Goal: Task Accomplishment & Management: Use online tool/utility

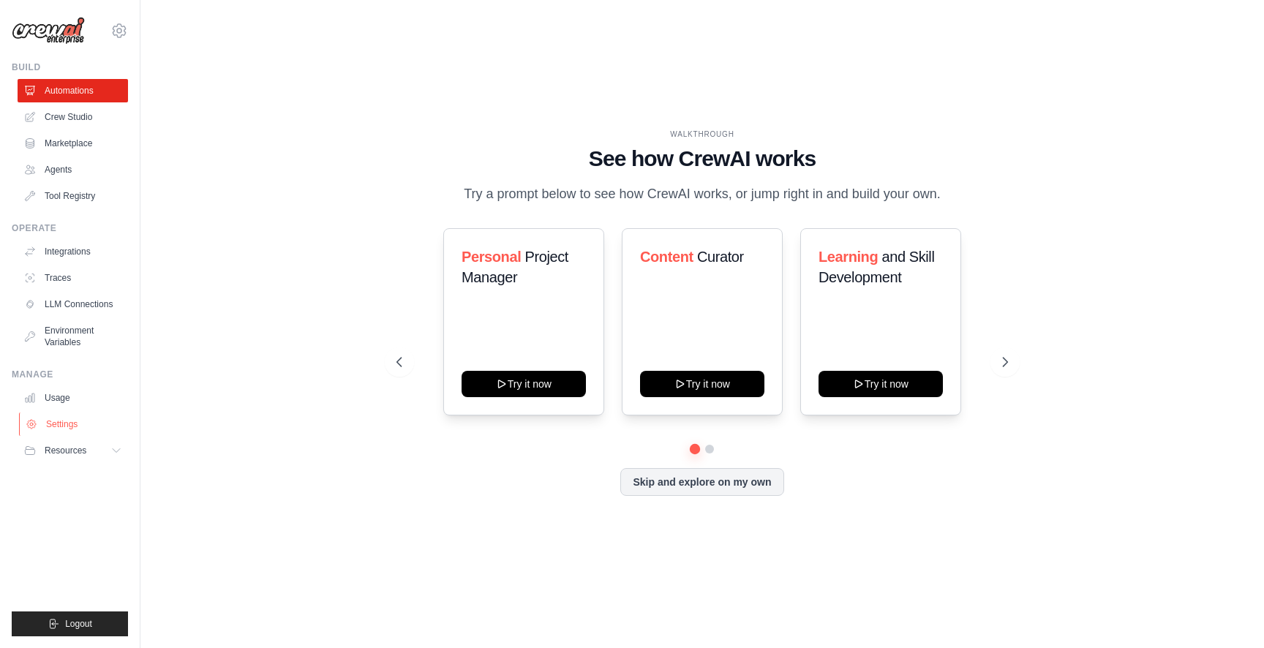
click at [86, 423] on link "Settings" at bounding box center [74, 423] width 110 height 23
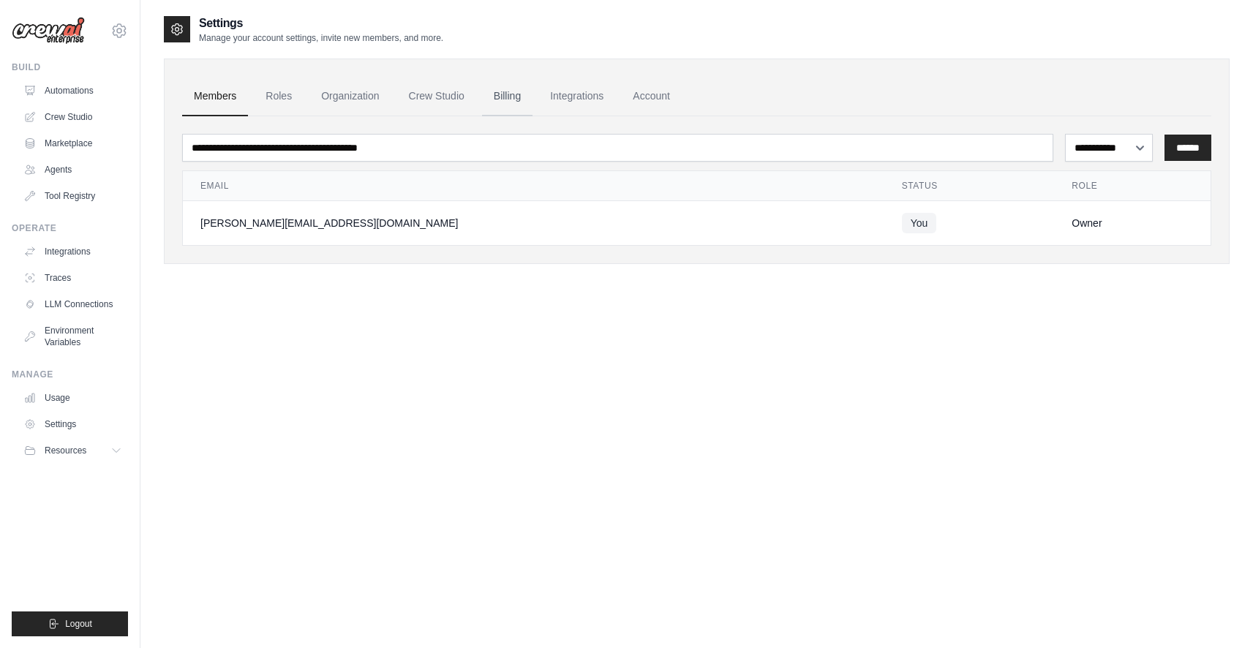
click at [520, 99] on link "Billing" at bounding box center [507, 96] width 50 height 39
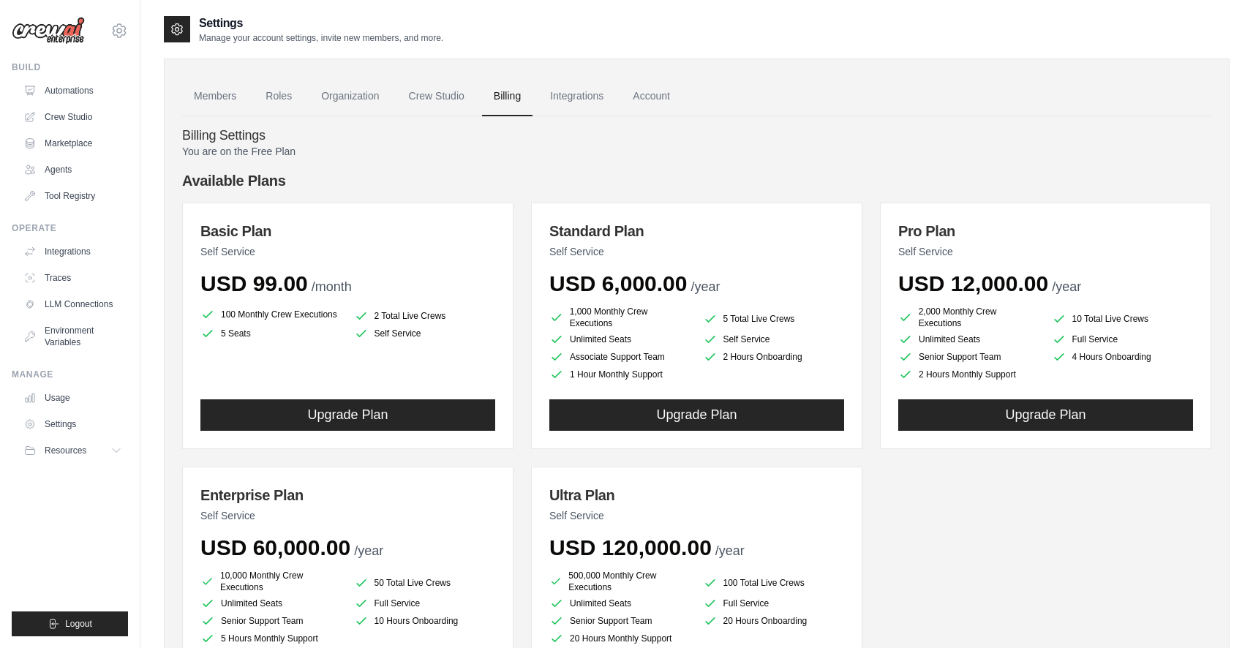
click at [409, 331] on li "Self Service" at bounding box center [425, 333] width 142 height 15
click at [63, 165] on link "Agents" at bounding box center [74, 169] width 110 height 23
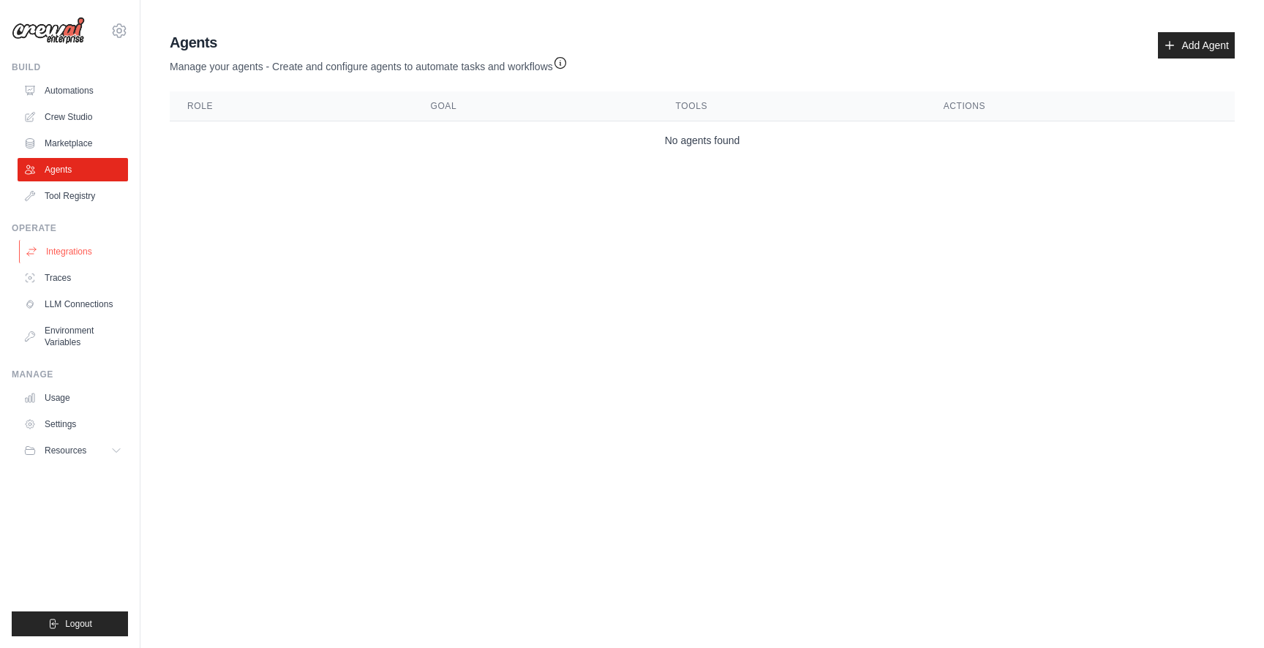
click at [75, 255] on link "Integrations" at bounding box center [74, 251] width 110 height 23
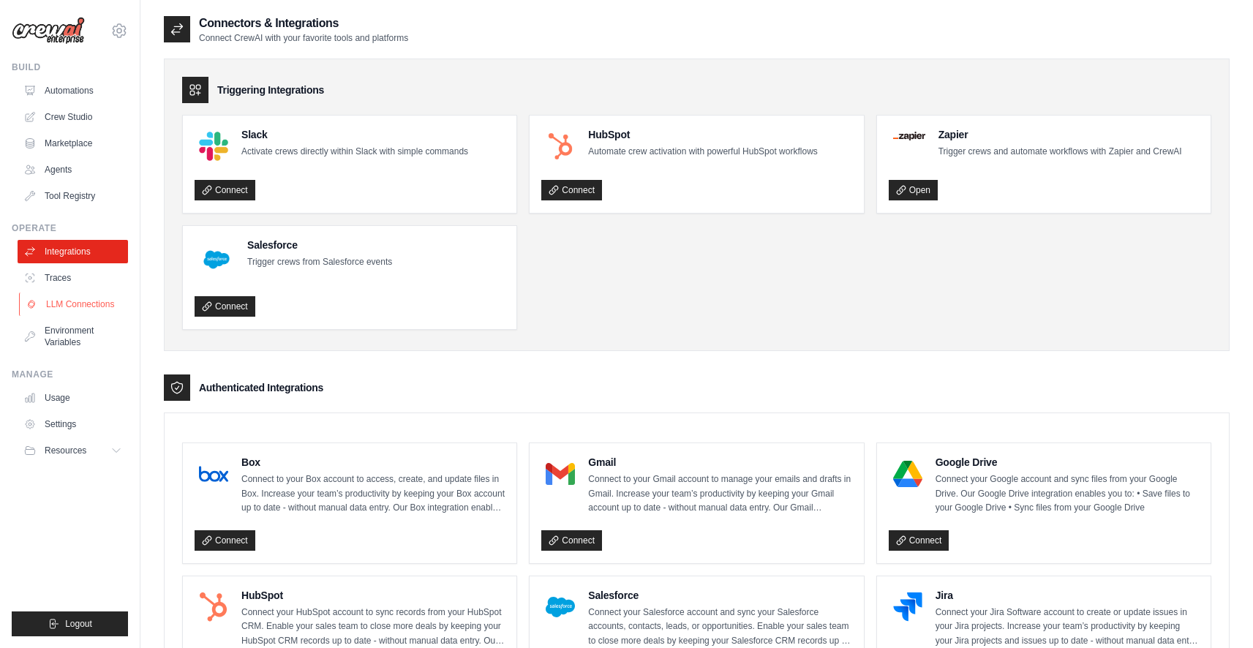
click at [72, 306] on link "LLM Connections" at bounding box center [74, 304] width 110 height 23
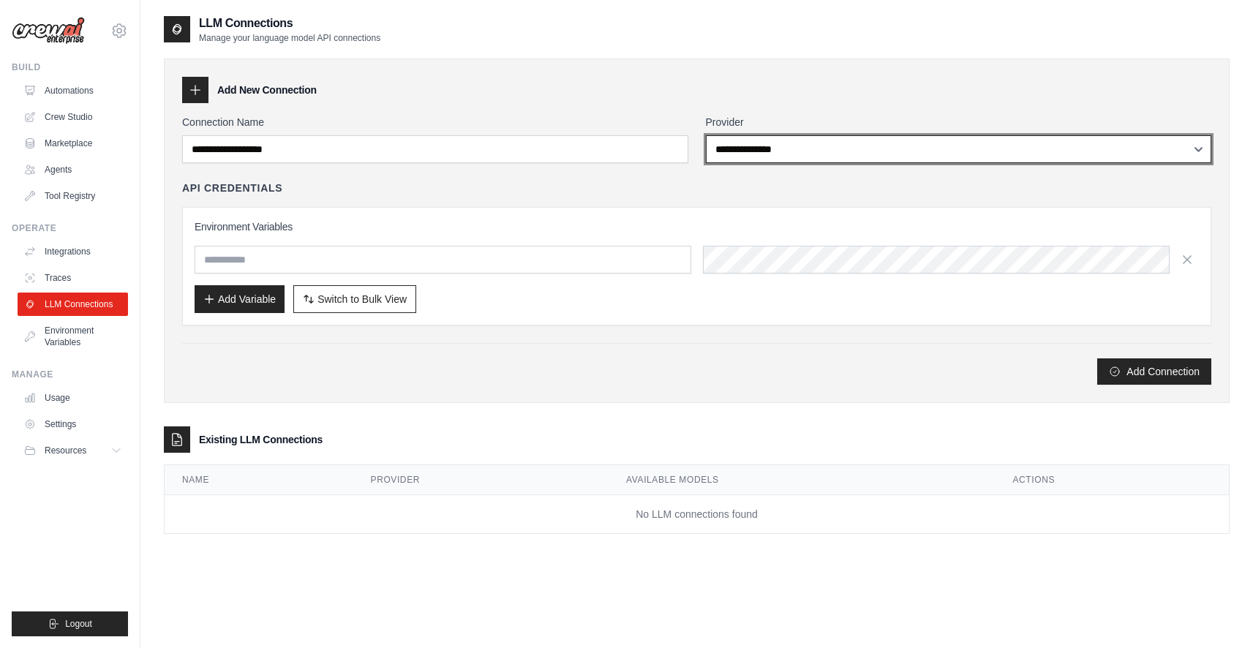
click at [766, 145] on select "**********" at bounding box center [959, 149] width 506 height 28
select select "*****"
click at [706, 135] on select "**********" at bounding box center [959, 149] width 506 height 28
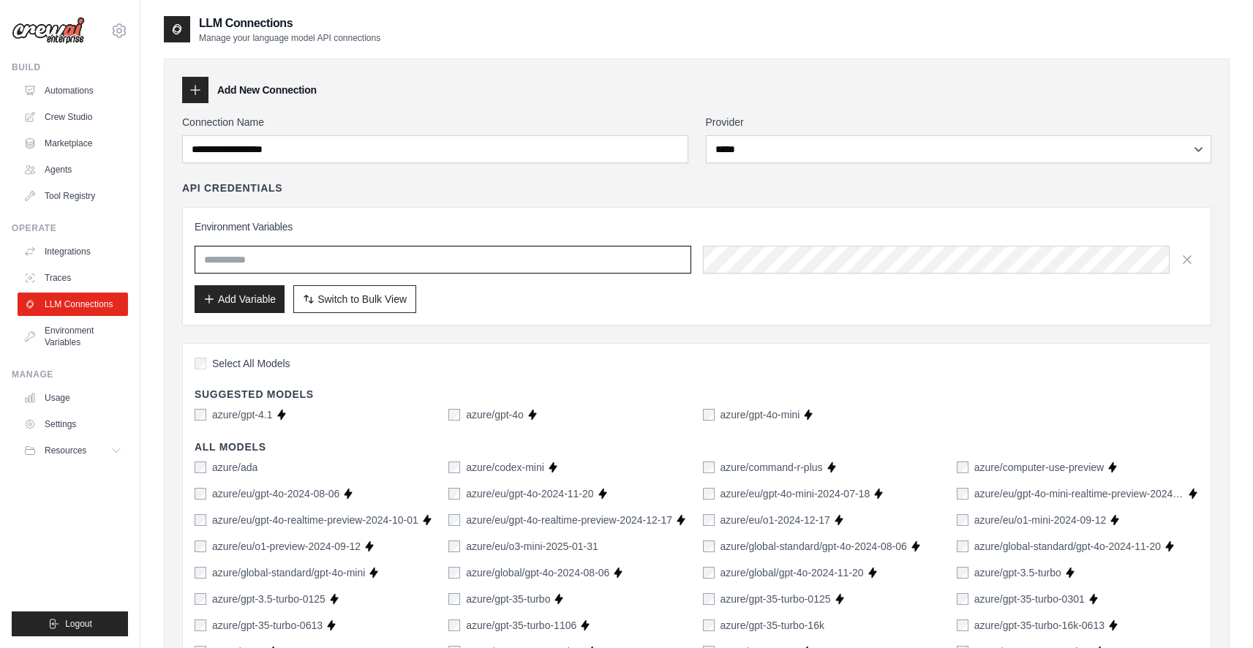
click at [378, 271] on input "text" at bounding box center [443, 260] width 497 height 28
click at [413, 232] on h3 "Environment Variables" at bounding box center [697, 226] width 1004 height 15
click at [473, 273] on div "Environment Variables Add Variable Switch to Bulk View Switch to Table View" at bounding box center [697, 266] width 1004 height 94
click at [473, 271] on input "text" at bounding box center [443, 260] width 497 height 28
drag, startPoint x: 468, startPoint y: 255, endPoint x: 466, endPoint y: 247, distance: 8.3
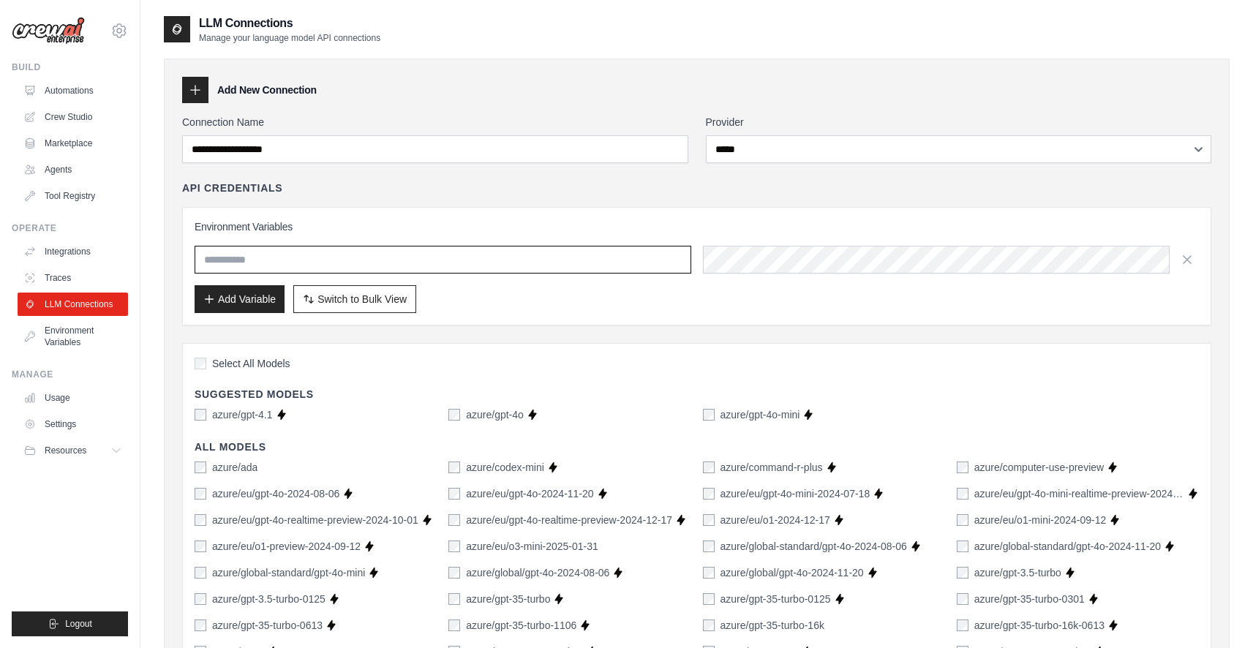
click at [469, 254] on input "text" at bounding box center [443, 260] width 497 height 28
click at [399, 193] on div "API Credentials" at bounding box center [696, 188] width 1029 height 15
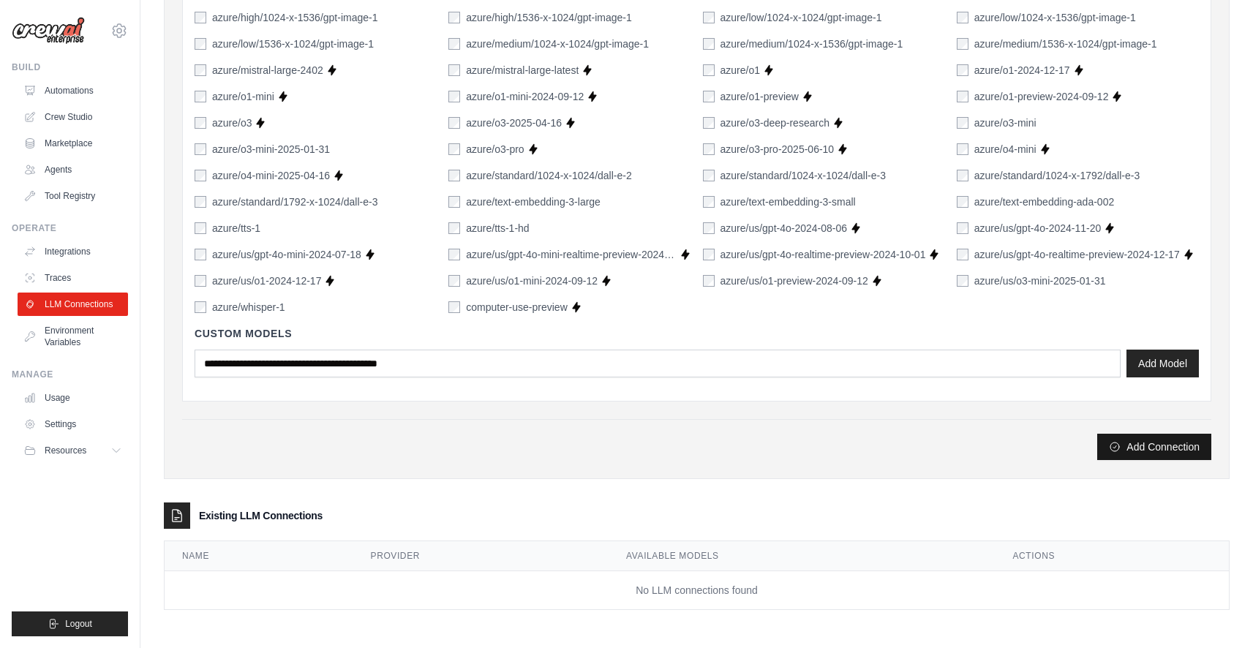
click at [1166, 446] on button "Add Connection" at bounding box center [1154, 447] width 114 height 26
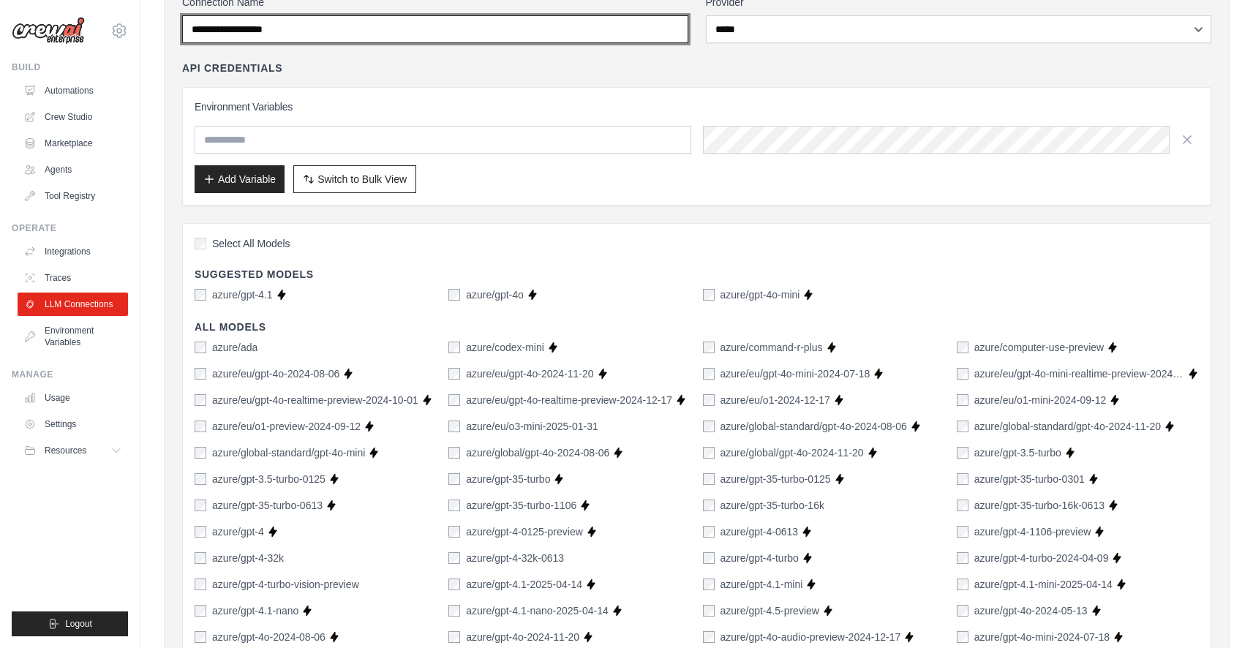
scroll to position [0, 0]
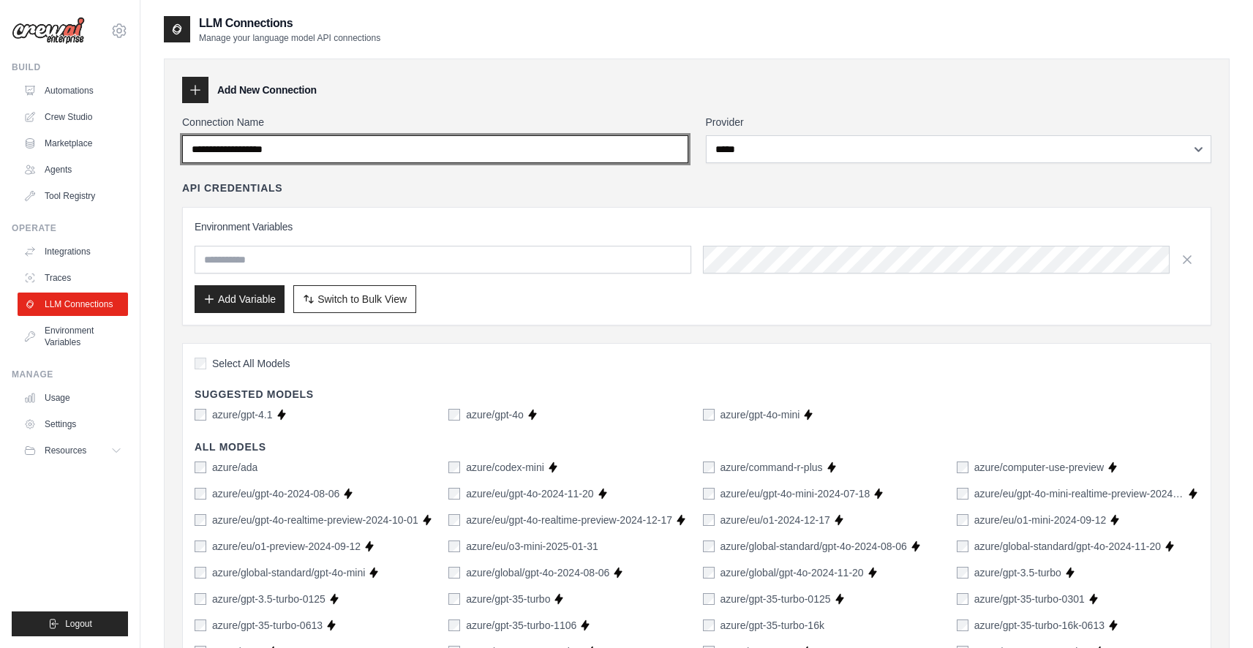
click at [311, 154] on input "Connection Name" at bounding box center [435, 149] width 506 height 28
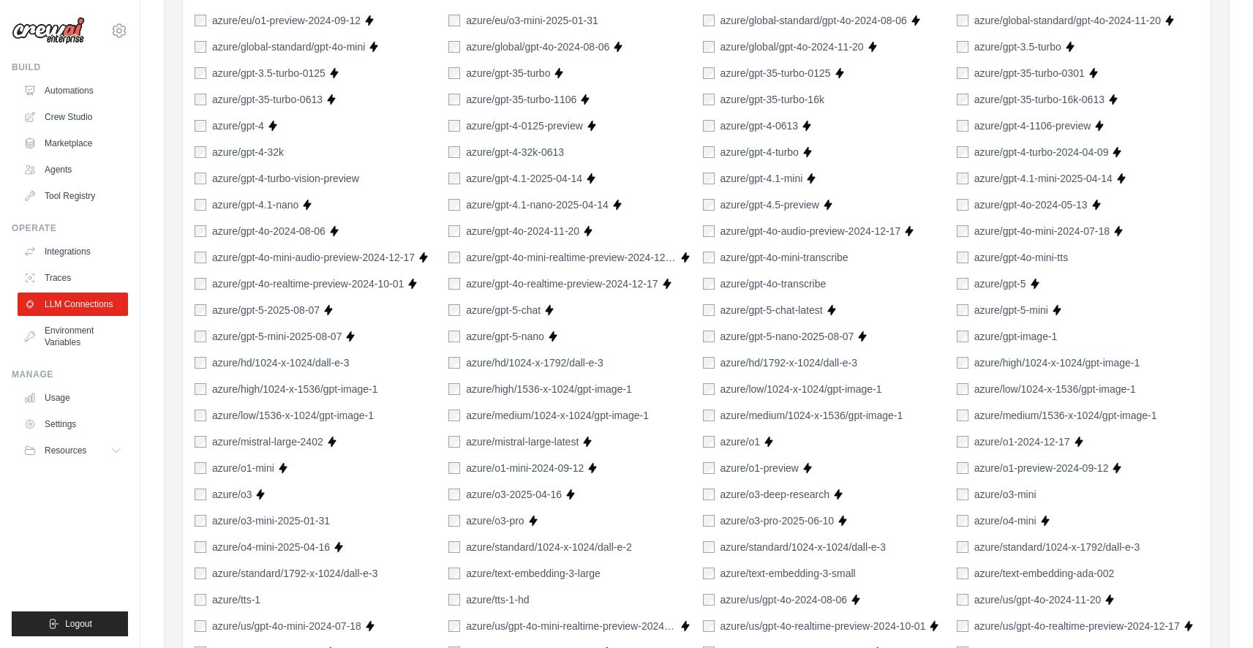
scroll to position [897, 0]
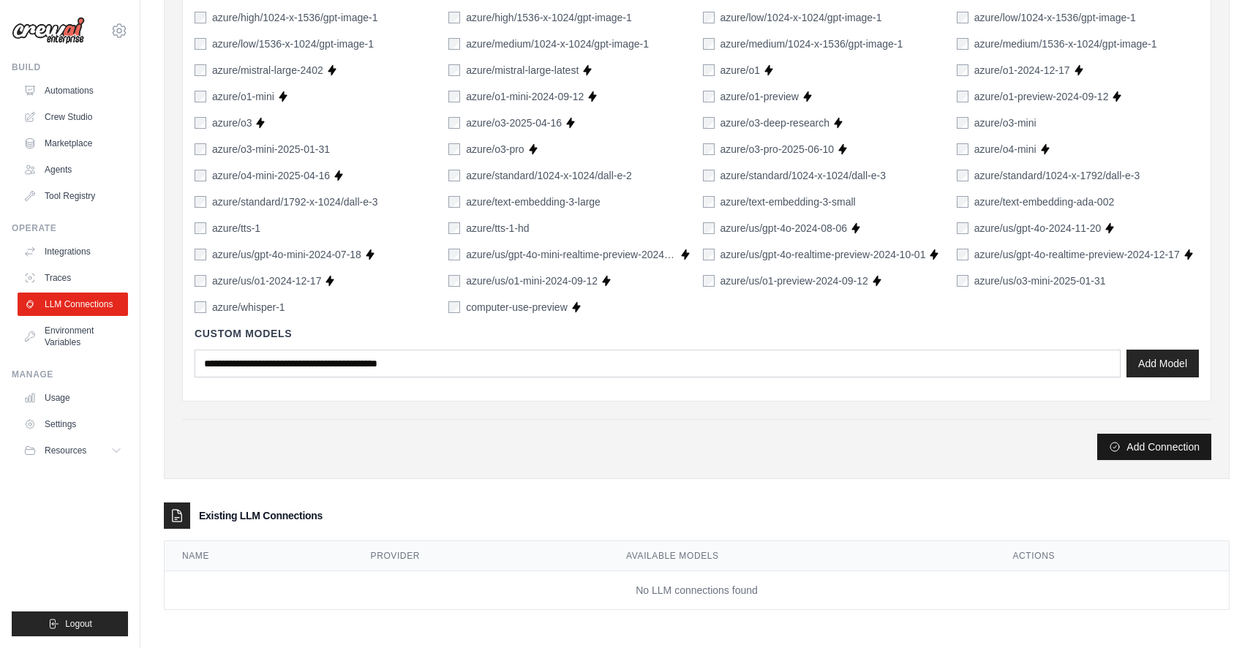
type input "*********"
click at [1168, 448] on button "Add Connection" at bounding box center [1154, 447] width 114 height 26
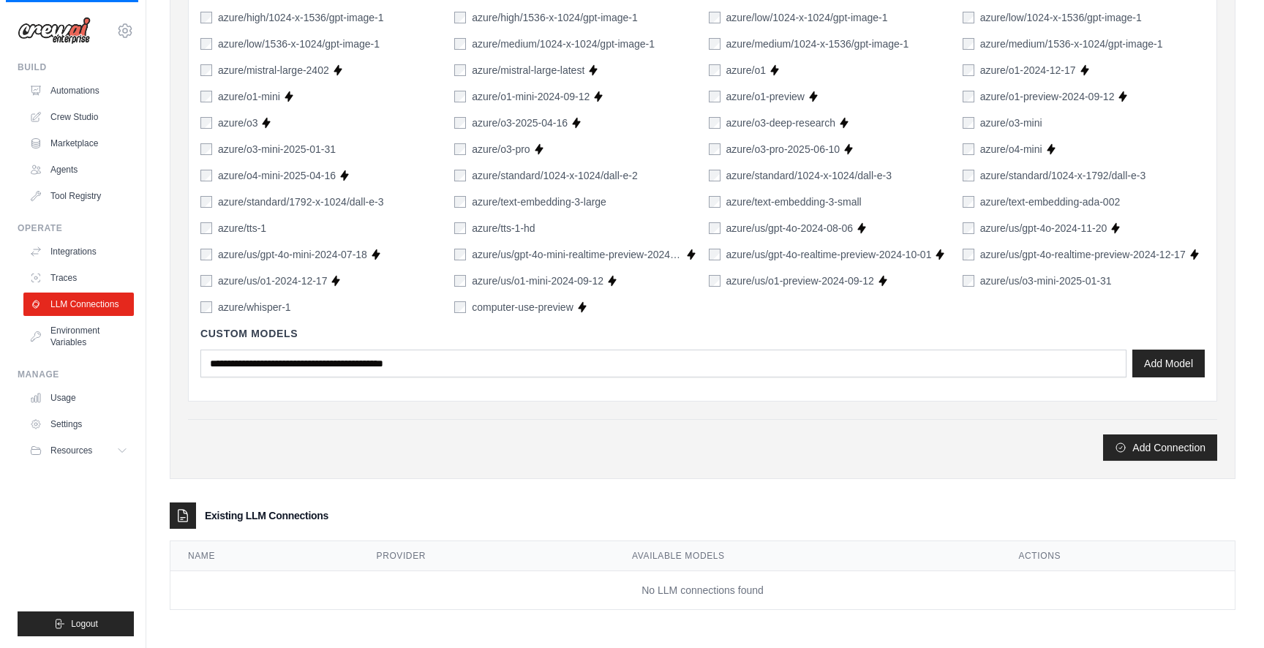
scroll to position [0, 0]
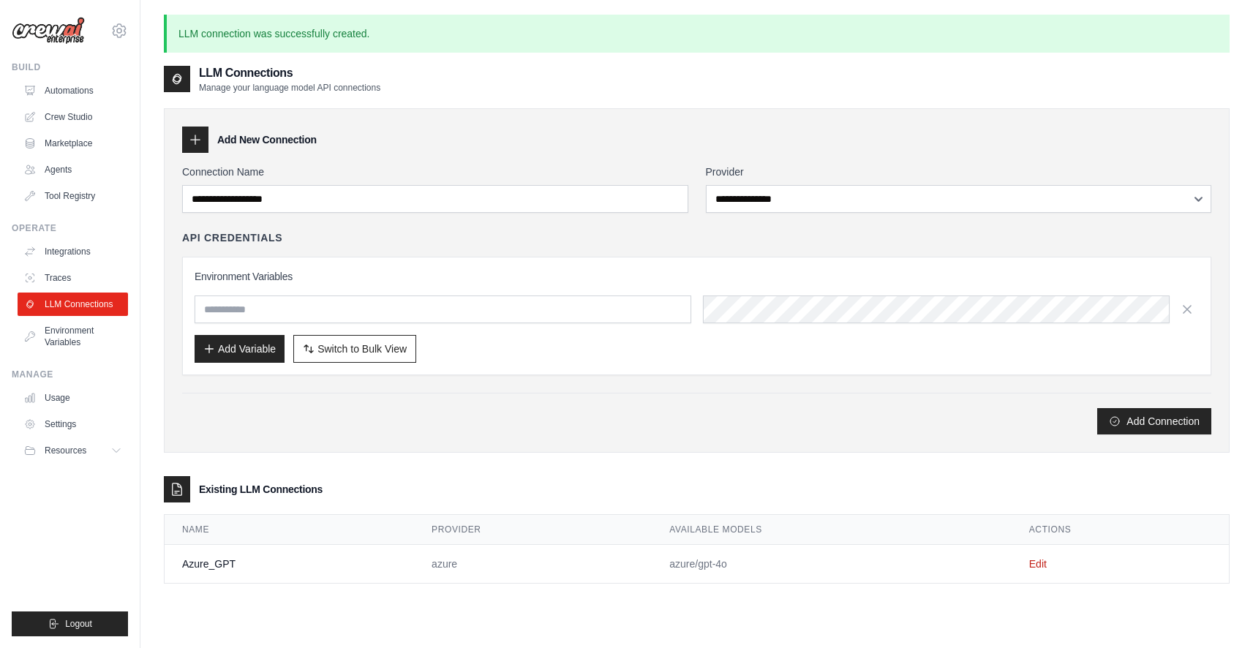
click at [255, 489] on h3 "Existing LLM Connections" at bounding box center [261, 489] width 124 height 15
click at [66, 204] on link "Tool Registry" at bounding box center [74, 195] width 110 height 23
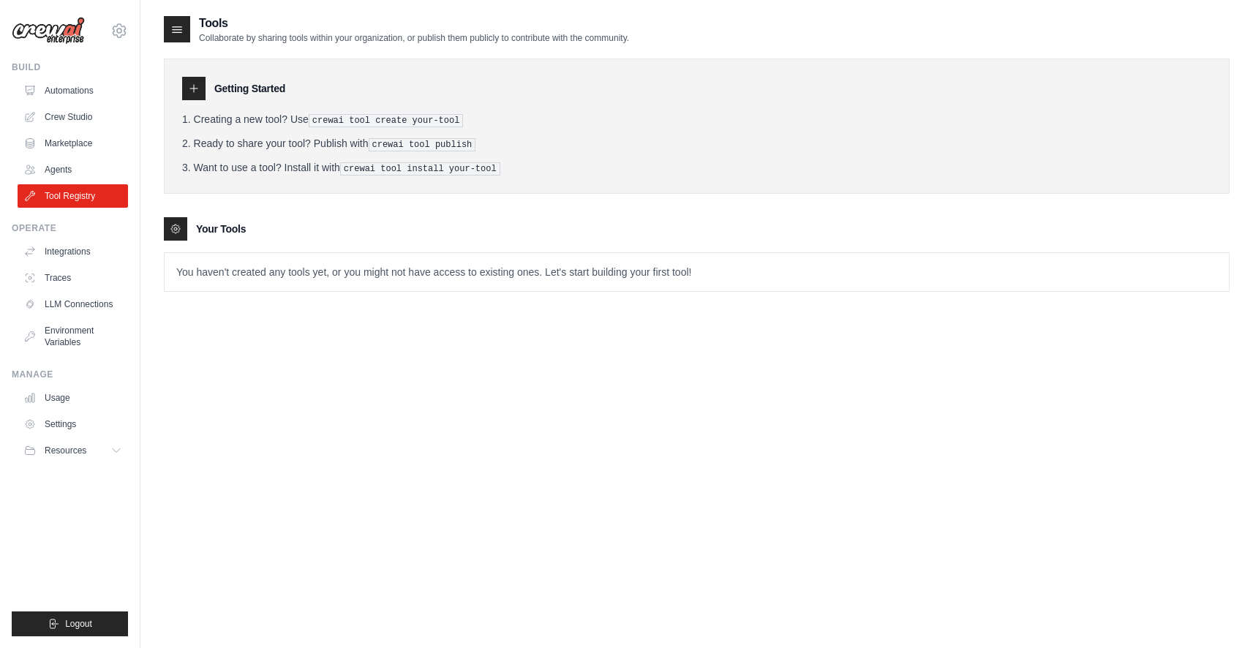
drag, startPoint x: 201, startPoint y: 118, endPoint x: 276, endPoint y: 126, distance: 75.0
click at [268, 125] on li "Creating a new tool? Use crewai tool create your-tool" at bounding box center [696, 119] width 1029 height 15
drag, startPoint x: 225, startPoint y: 143, endPoint x: 287, endPoint y: 140, distance: 61.5
click at [268, 140] on li "Ready to share your tool? Publish with crewai tool publish" at bounding box center [696, 143] width 1029 height 15
drag, startPoint x: 312, startPoint y: 140, endPoint x: 354, endPoint y: 143, distance: 42.5
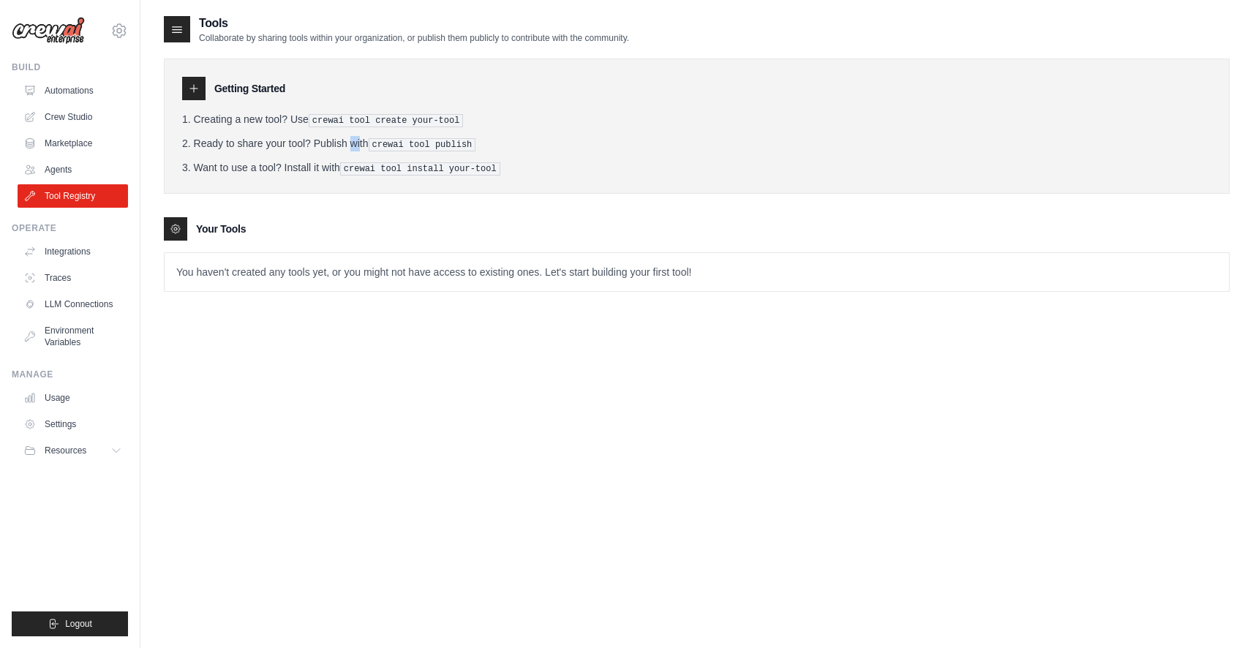
click at [335, 141] on li "Ready to share your tool? Publish with crewai tool publish" at bounding box center [696, 143] width 1029 height 15
drag, startPoint x: 197, startPoint y: 167, endPoint x: 253, endPoint y: 167, distance: 56.3
click at [253, 167] on li "Want to use a tool? Install it with crewai tool install your-tool" at bounding box center [696, 167] width 1029 height 15
drag, startPoint x: 300, startPoint y: 170, endPoint x: 345, endPoint y: 173, distance: 45.4
click at [321, 173] on li "Want to use a tool? Install it with crewai tool install your-tool" at bounding box center [696, 167] width 1029 height 15
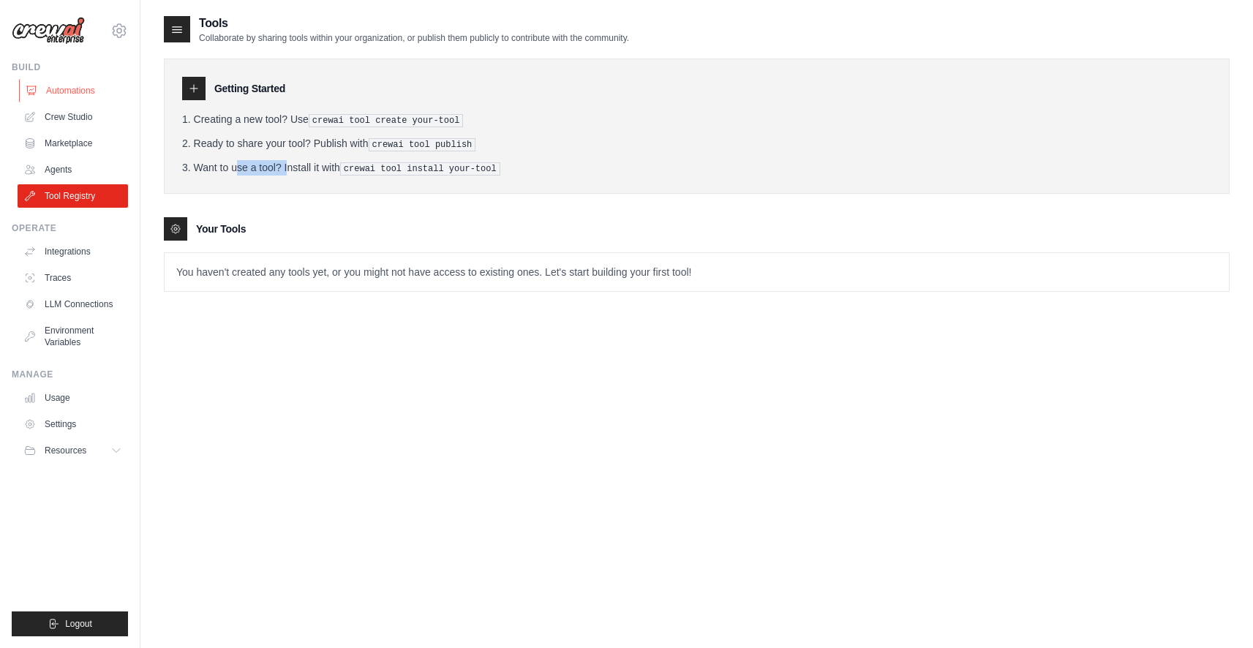
click at [76, 91] on link "Automations" at bounding box center [74, 90] width 110 height 23
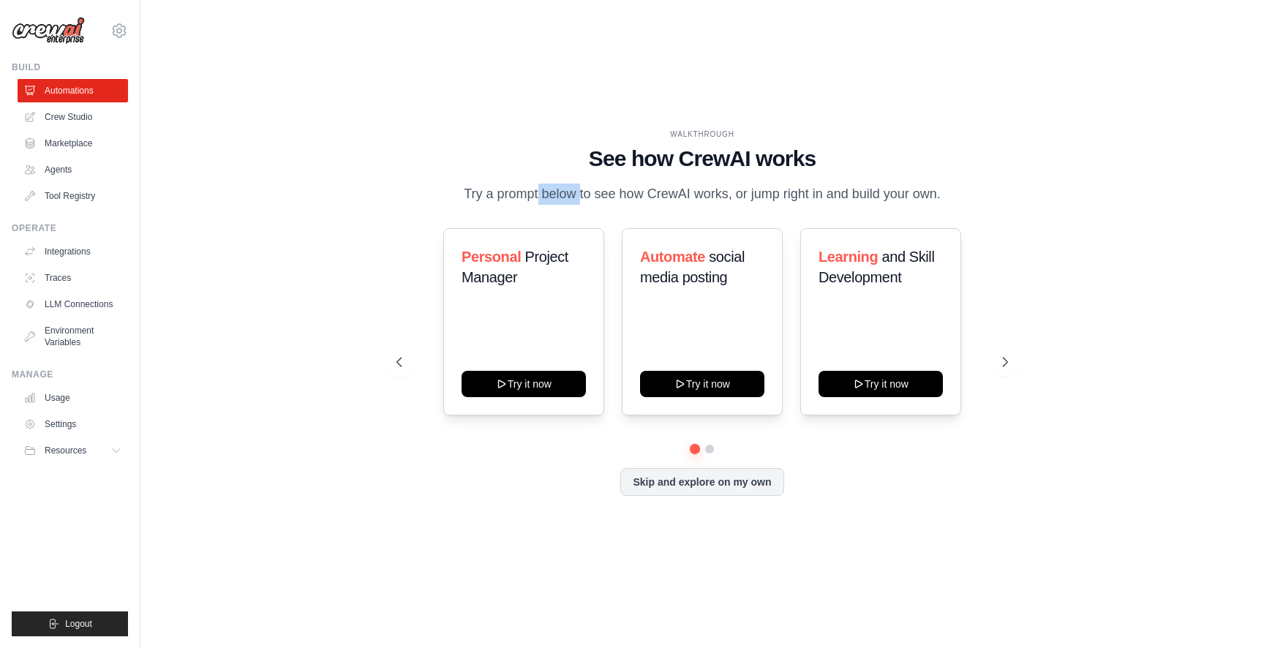
drag, startPoint x: 482, startPoint y: 195, endPoint x: 524, endPoint y: 195, distance: 42.4
click at [524, 195] on p "Try a prompt below to see how CrewAI works, or jump right in and build your own." at bounding box center [701, 194] width 491 height 21
drag, startPoint x: 868, startPoint y: 200, endPoint x: 901, endPoint y: 197, distance: 33.0
click at [893, 198] on p "Try a prompt below to see how CrewAI works, or jump right in and build your own." at bounding box center [701, 194] width 491 height 21
click at [1010, 358] on icon at bounding box center [1006, 362] width 15 height 15
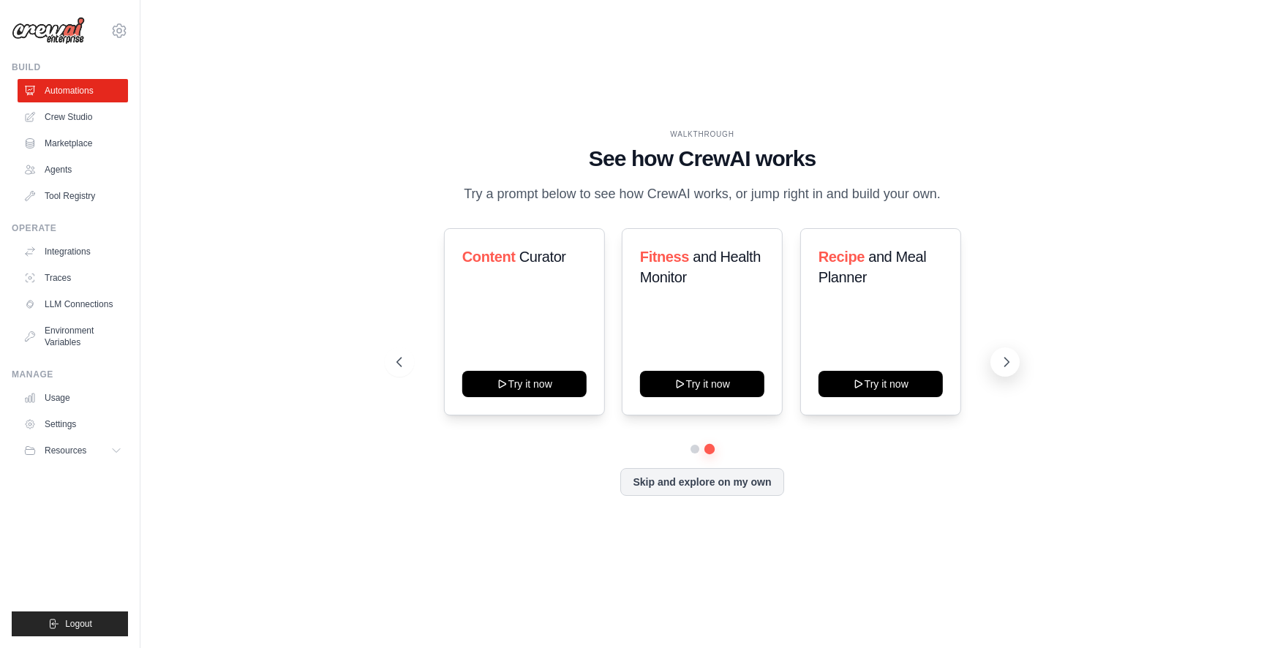
click at [1010, 358] on icon at bounding box center [1006, 362] width 15 height 15
click at [1008, 372] on button at bounding box center [1004, 361] width 29 height 29
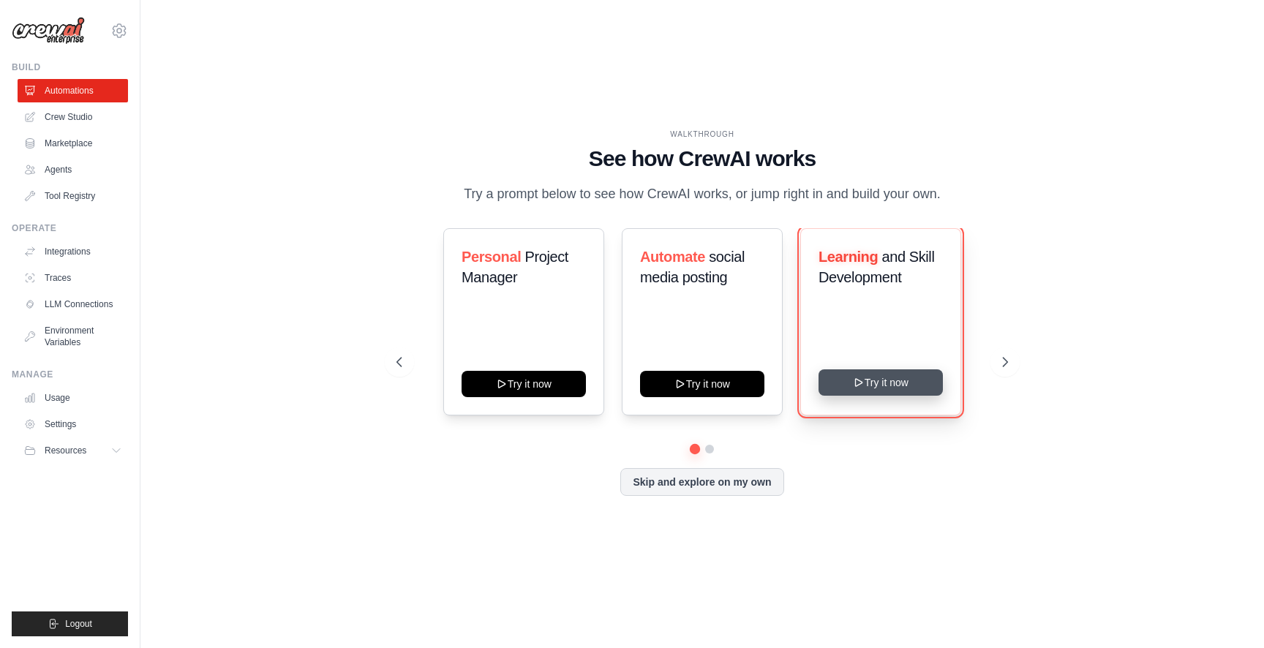
click at [906, 393] on button "Try it now" at bounding box center [880, 382] width 124 height 26
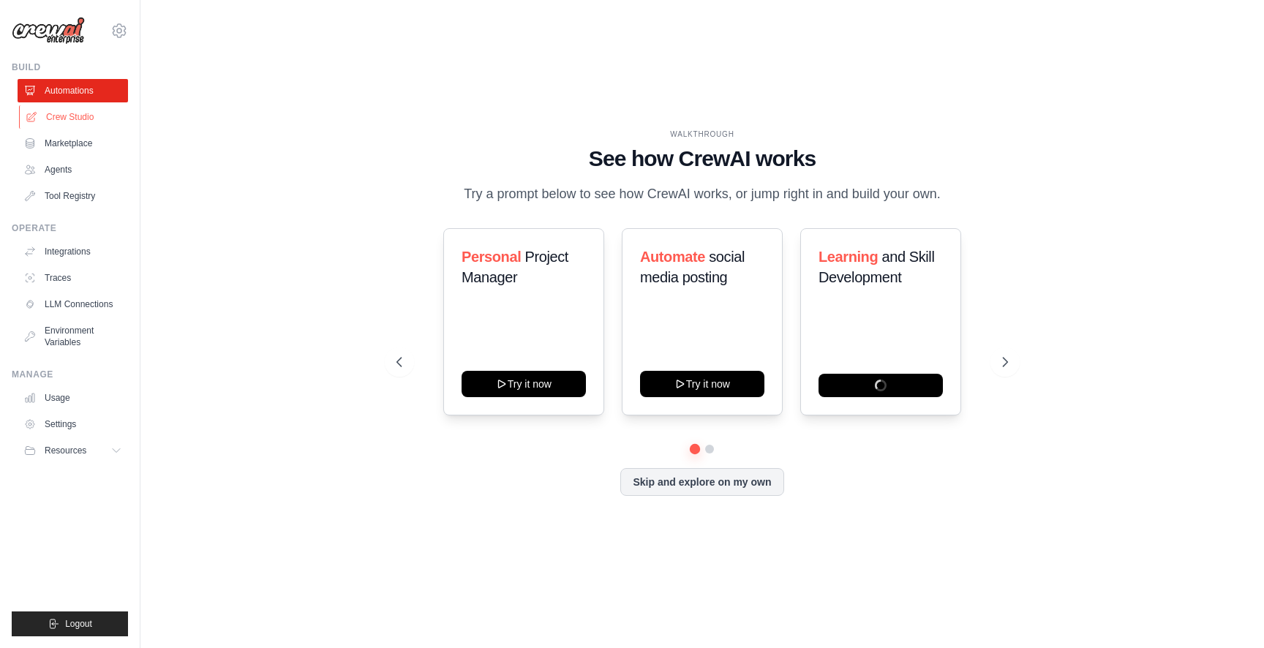
click at [74, 121] on link "Crew Studio" at bounding box center [74, 116] width 110 height 23
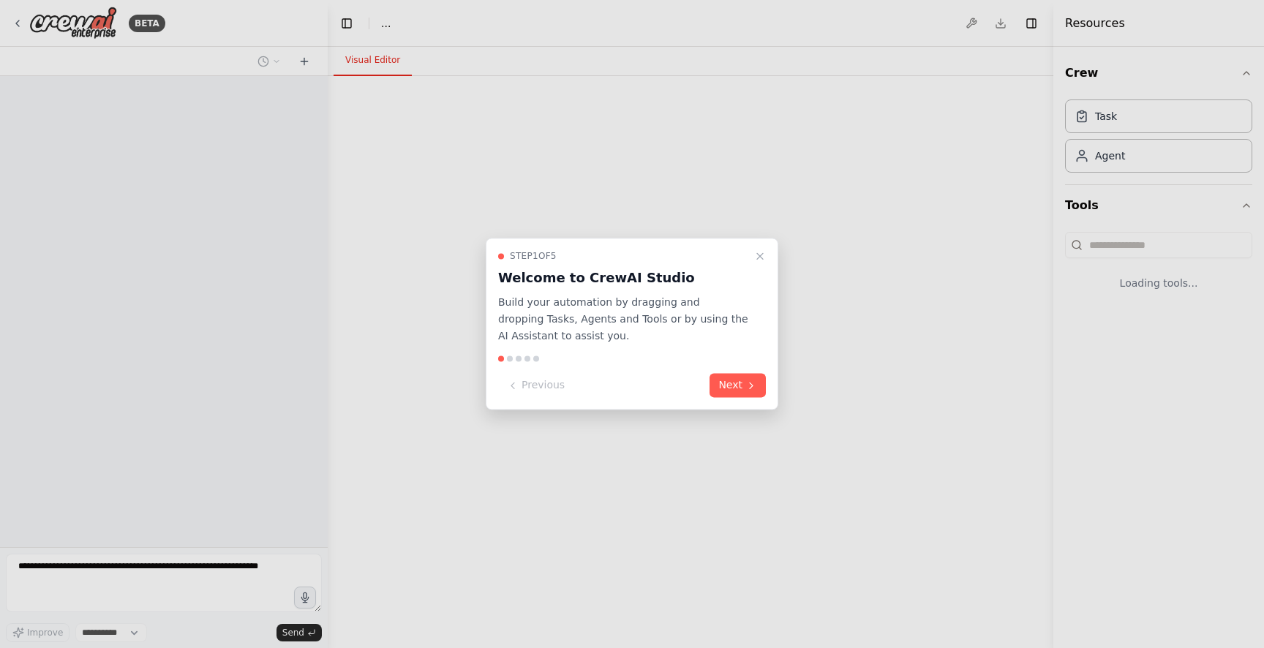
select select "****"
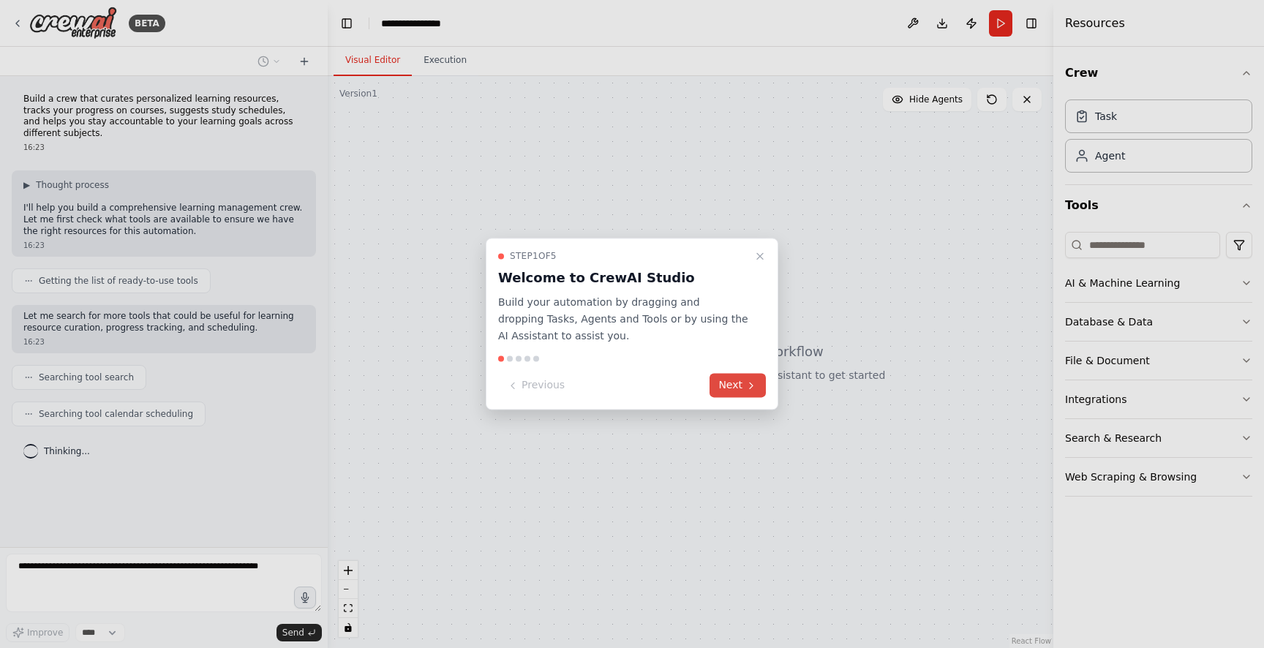
click at [735, 380] on button "Next" at bounding box center [737, 386] width 56 height 24
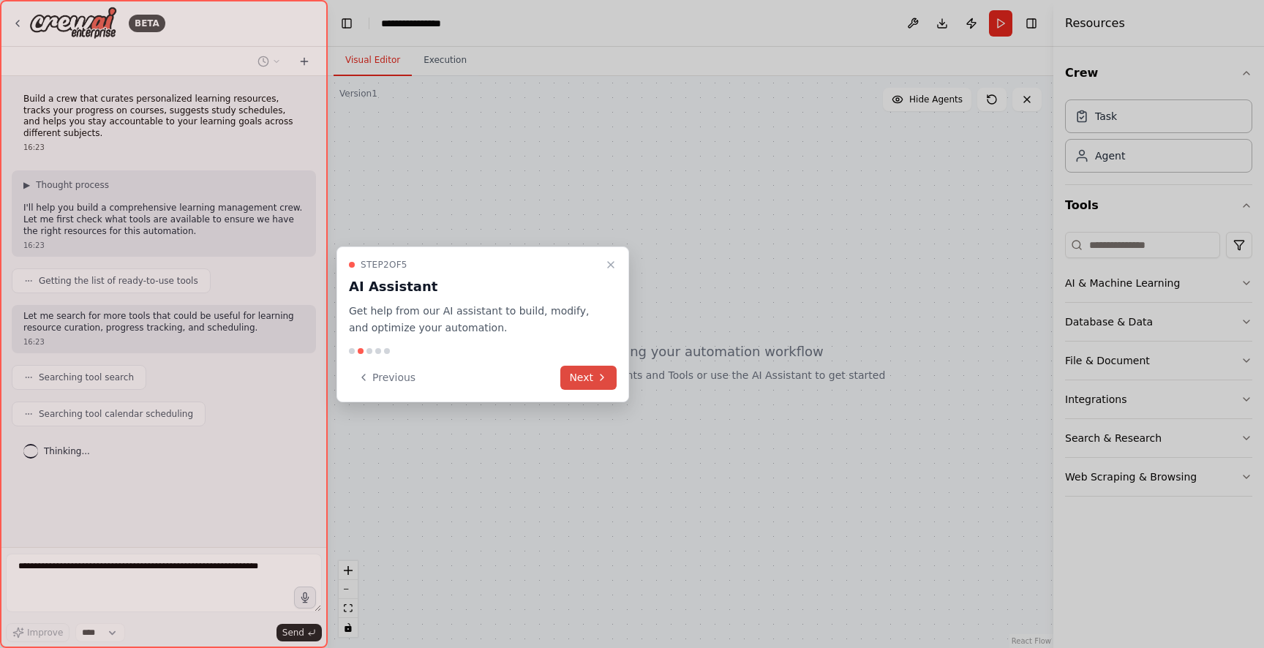
click at [589, 380] on button "Next" at bounding box center [588, 378] width 56 height 24
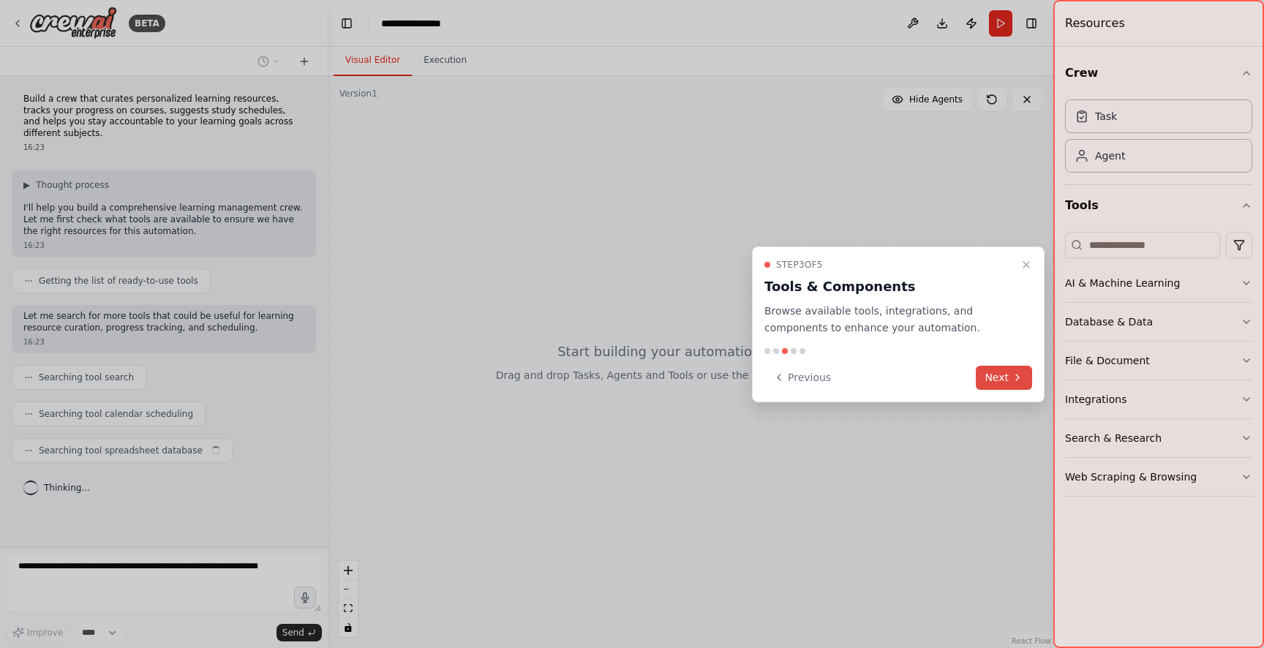
click at [1017, 374] on icon at bounding box center [1017, 377] width 12 height 12
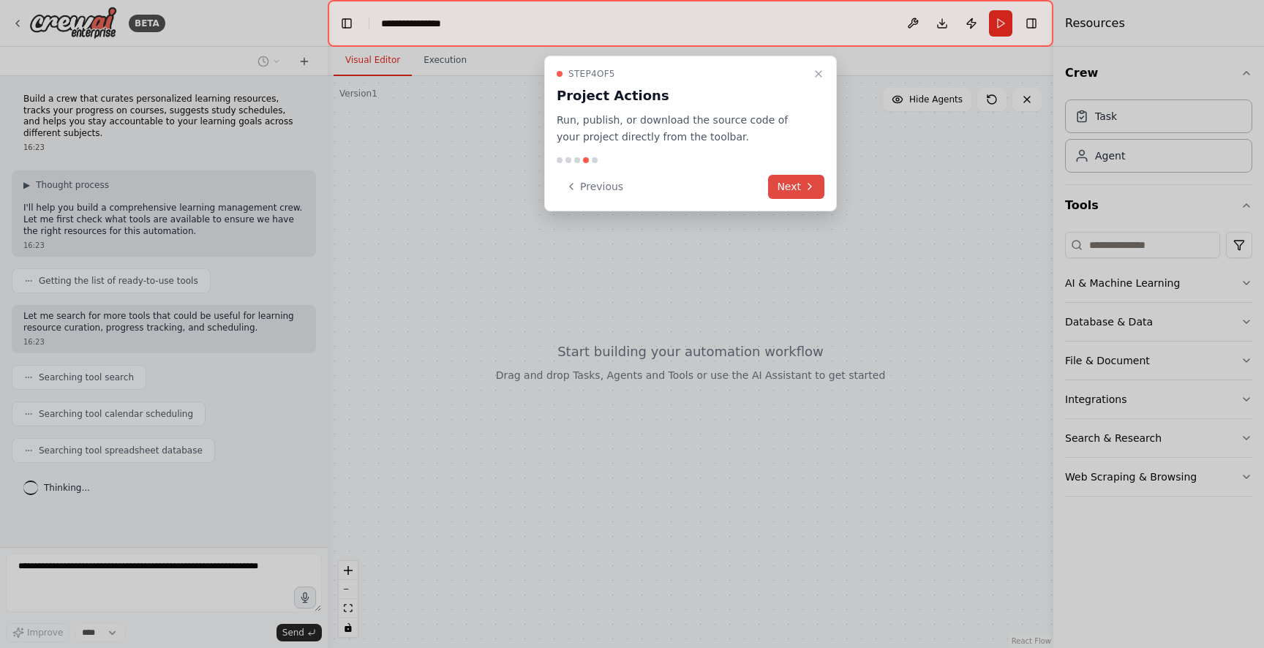
click at [812, 183] on icon at bounding box center [810, 187] width 12 height 12
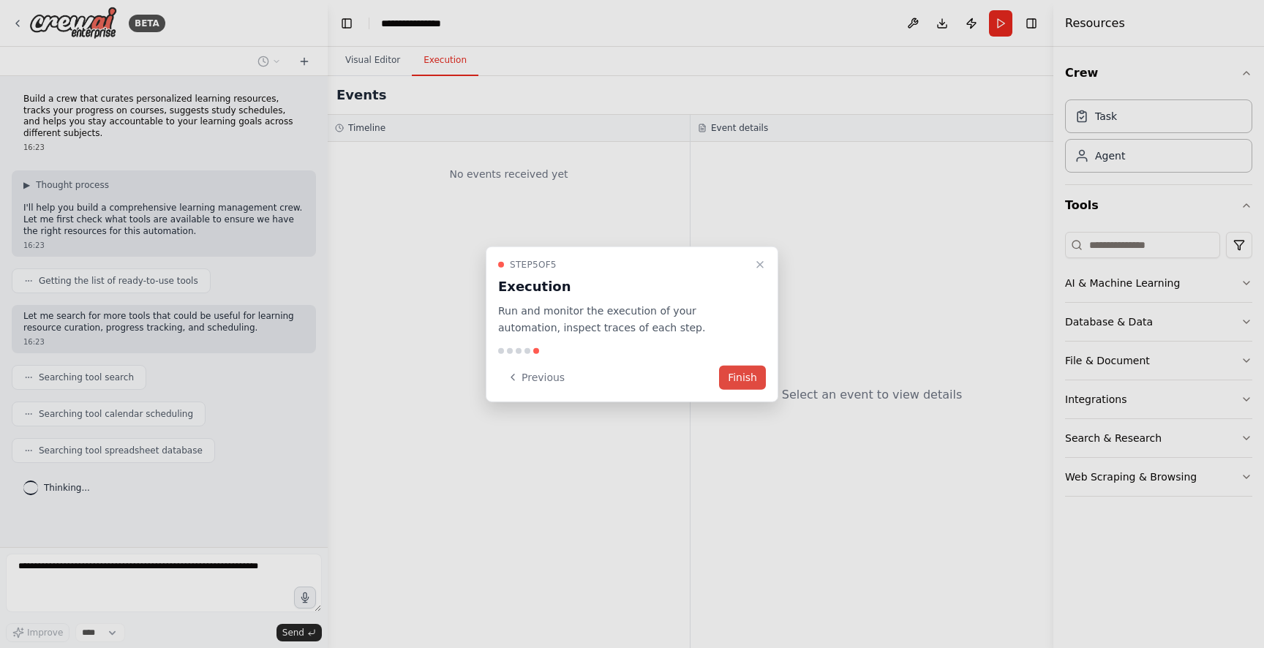
click at [749, 385] on button "Finish" at bounding box center [742, 377] width 47 height 24
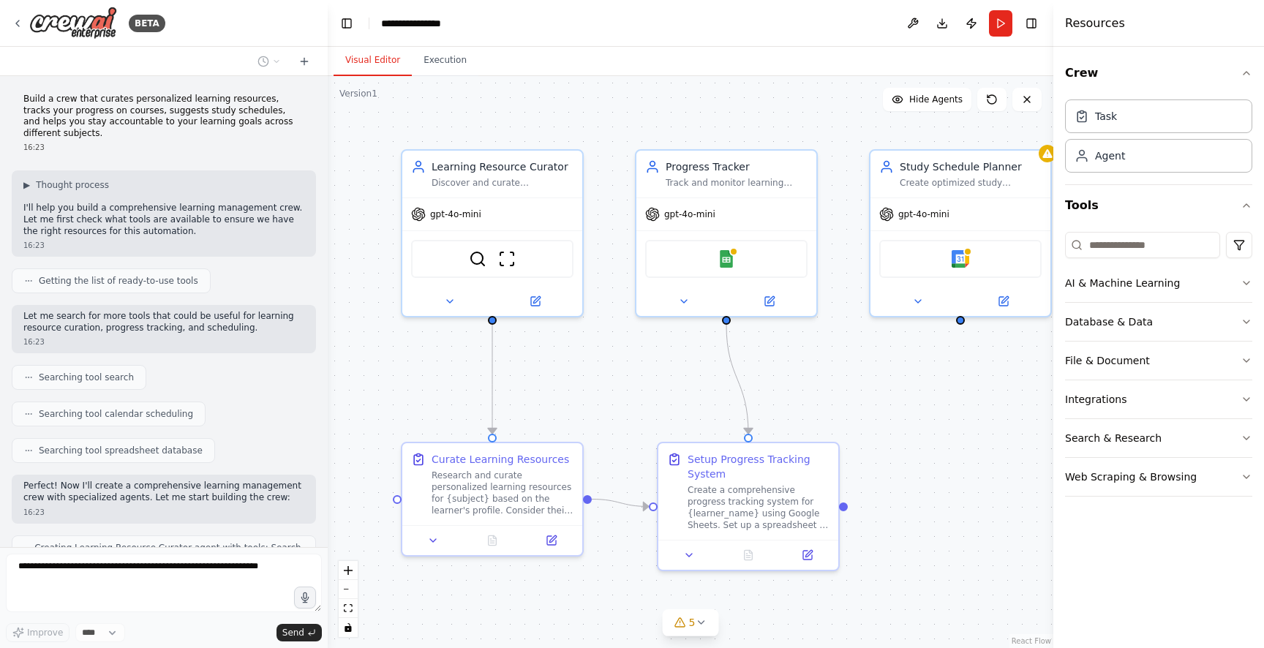
scroll to position [388, 0]
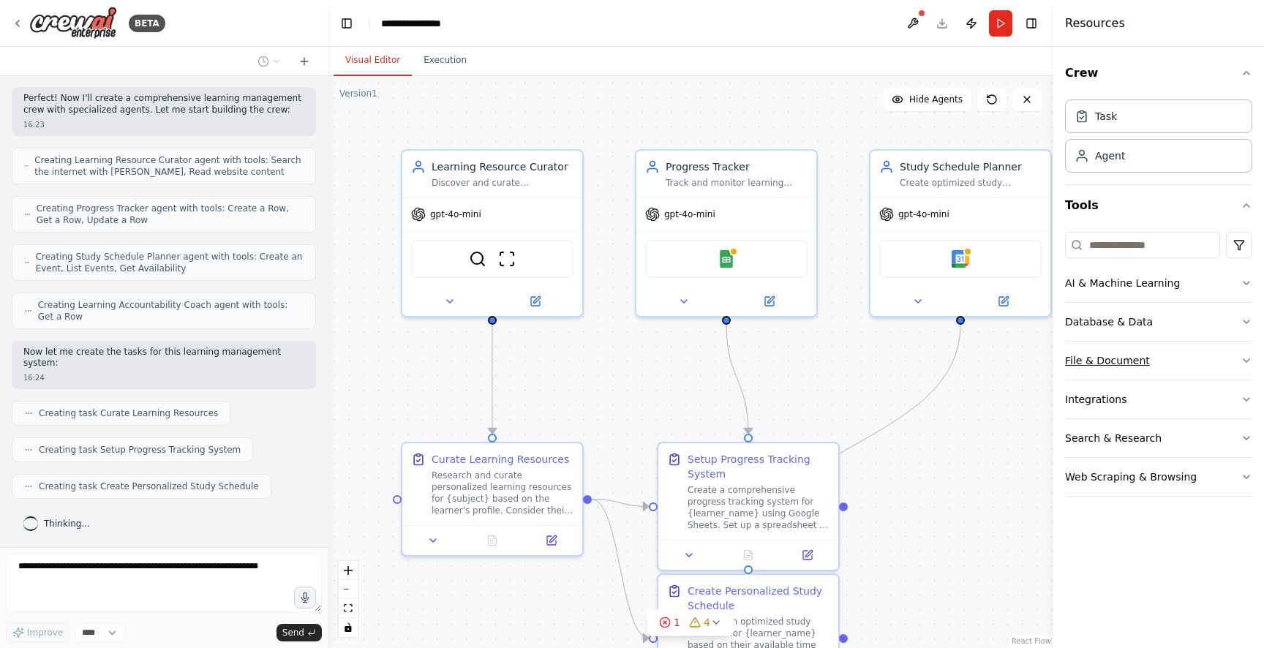
click at [1122, 369] on button "File & Document" at bounding box center [1158, 361] width 187 height 38
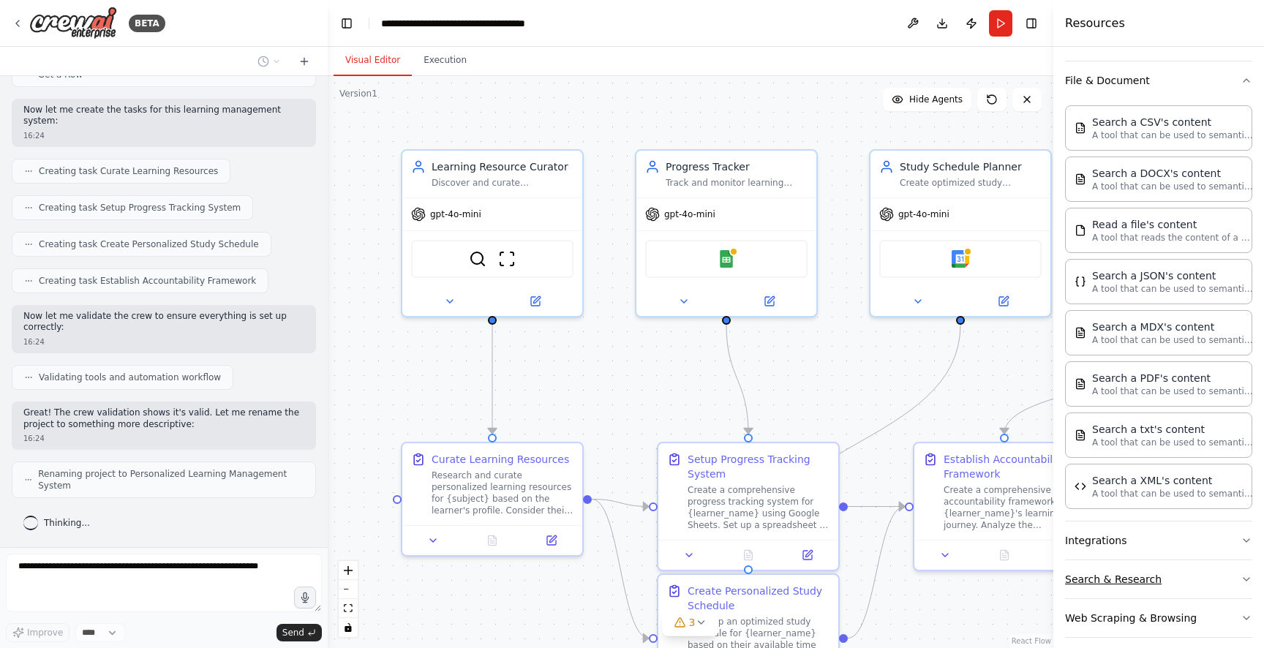
scroll to position [293, 0]
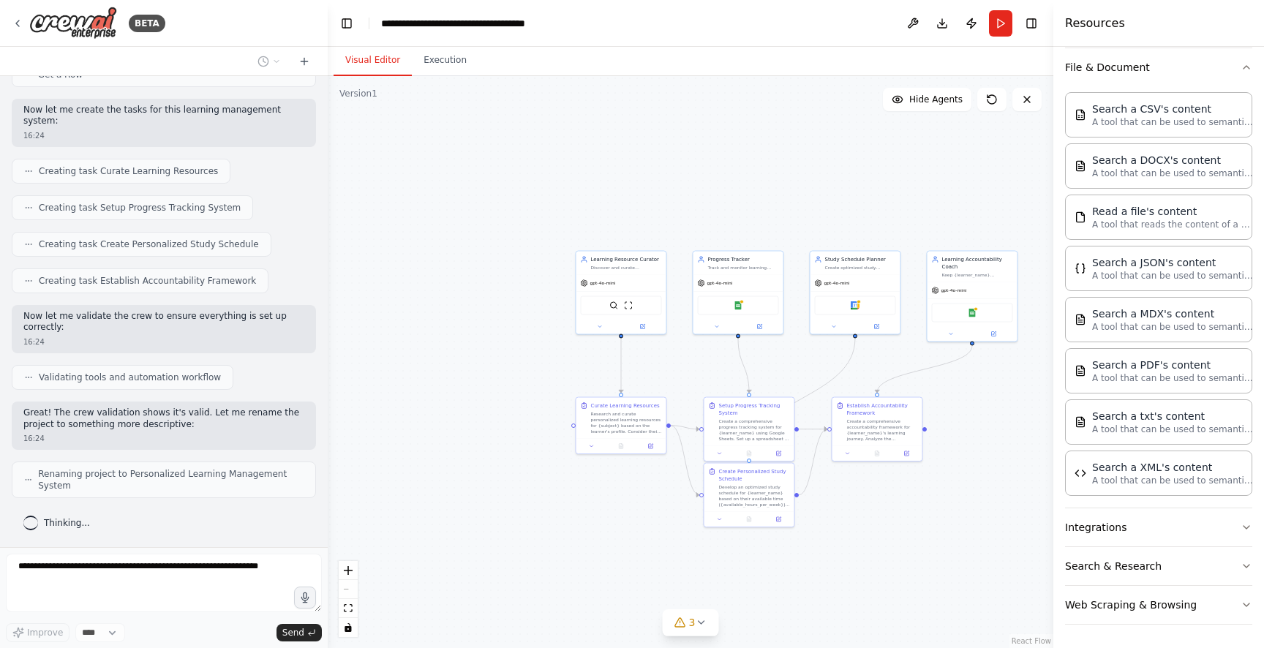
drag, startPoint x: 948, startPoint y: 570, endPoint x: 817, endPoint y: 510, distance: 144.6
click at [818, 511] on div ".deletable-edge-delete-btn { width: 20px; height: 20px; border: 0px solid #ffff…" at bounding box center [690, 362] width 725 height 572
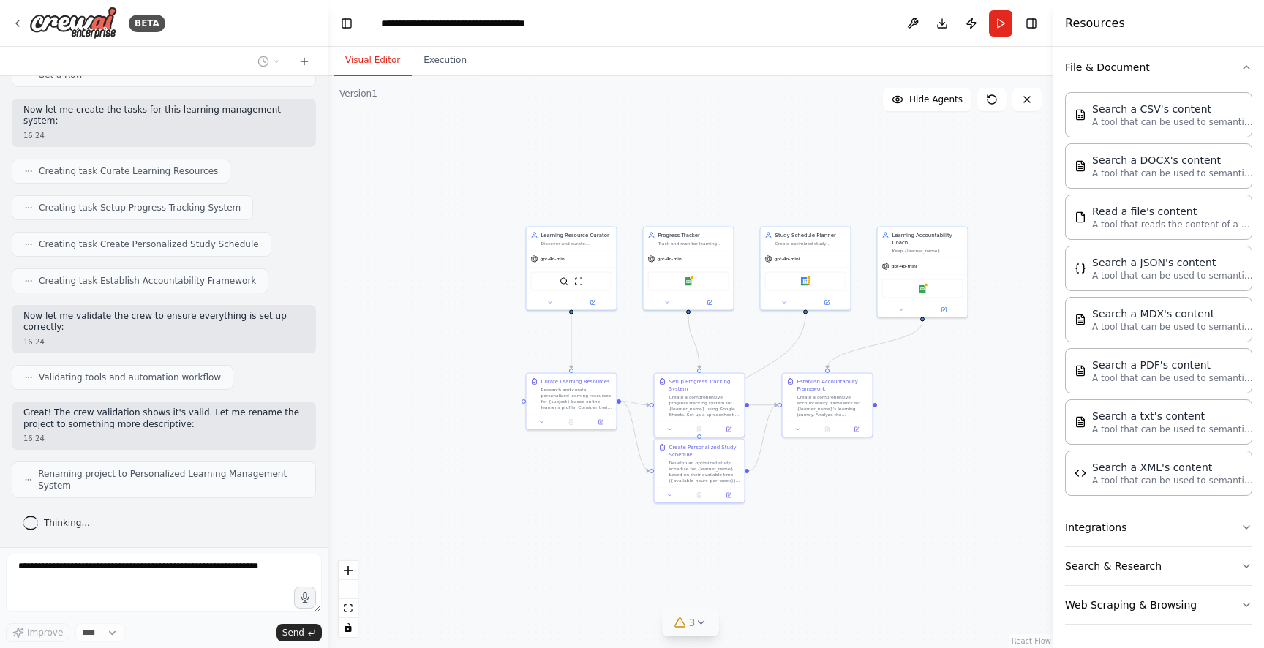
click at [702, 618] on icon at bounding box center [701, 622] width 12 height 12
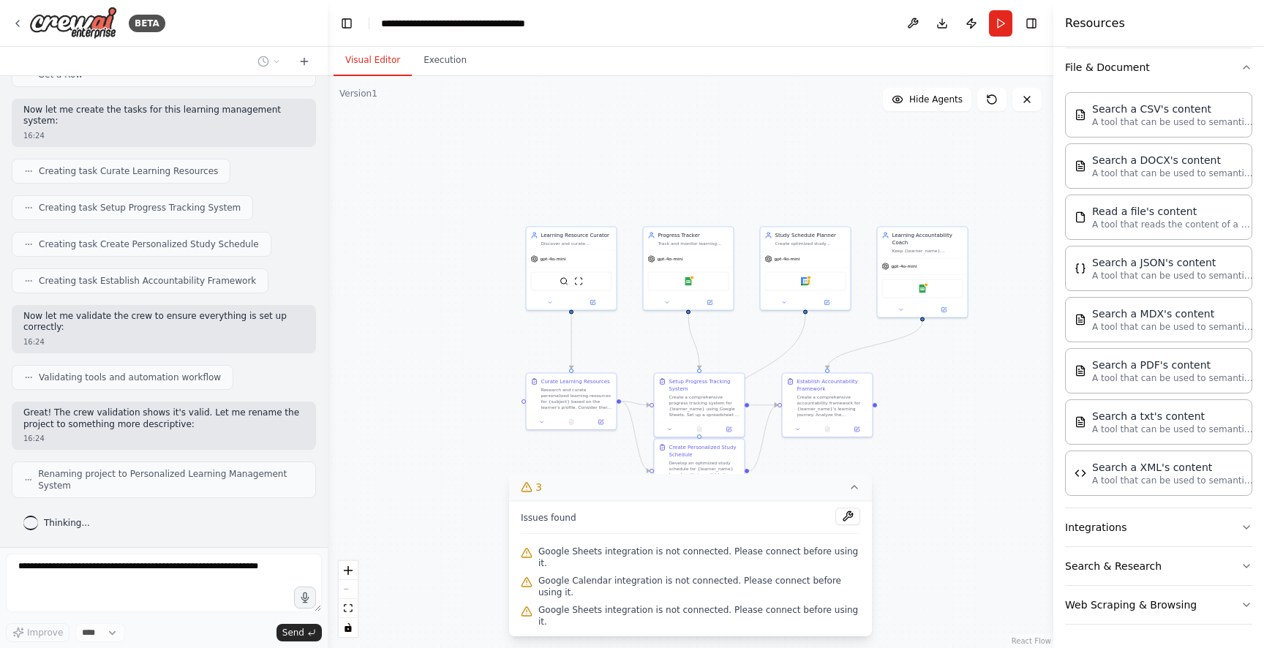
click at [432, 529] on div ".deletable-edge-delete-btn { width: 20px; height: 20px; border: 0px solid #ffff…" at bounding box center [690, 362] width 725 height 572
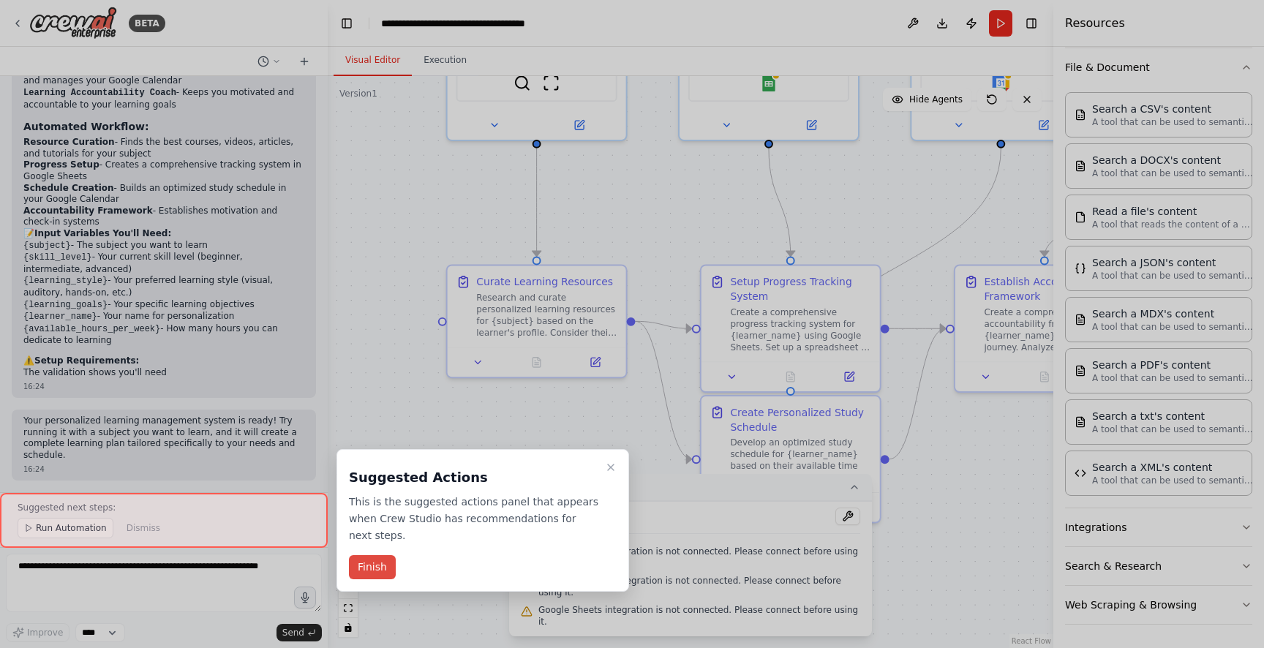
click at [380, 572] on button "Finish" at bounding box center [372, 567] width 47 height 24
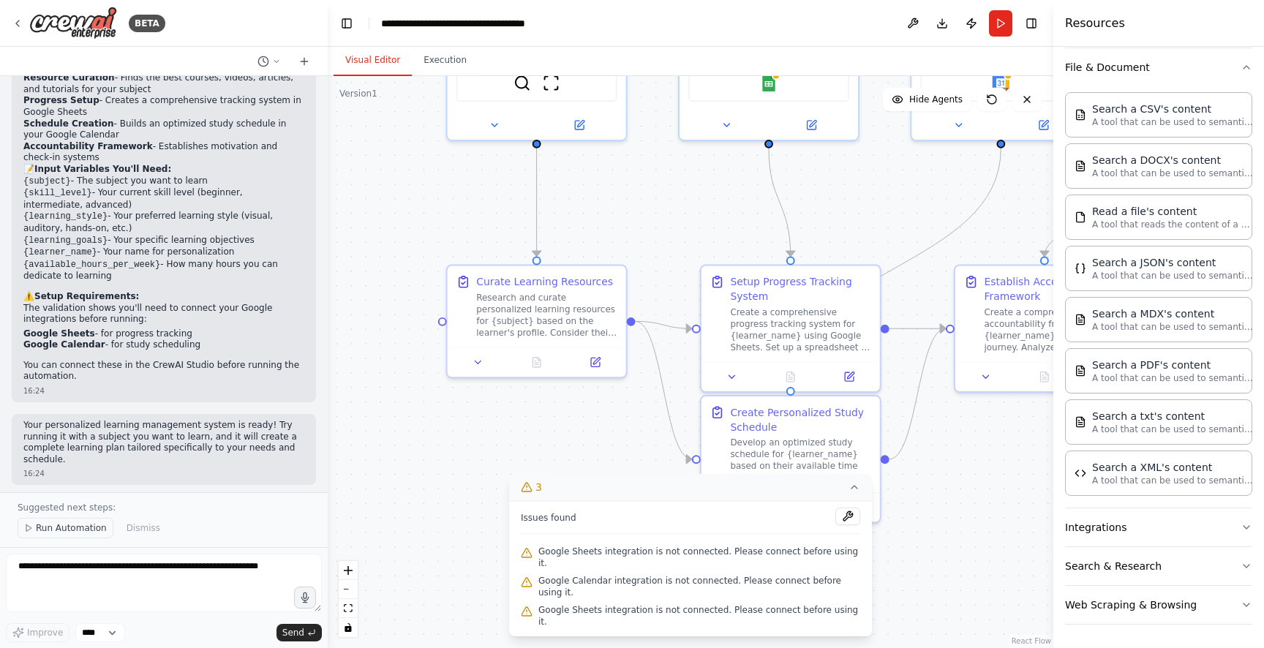
click at [91, 529] on span "Run Automation" at bounding box center [71, 528] width 71 height 12
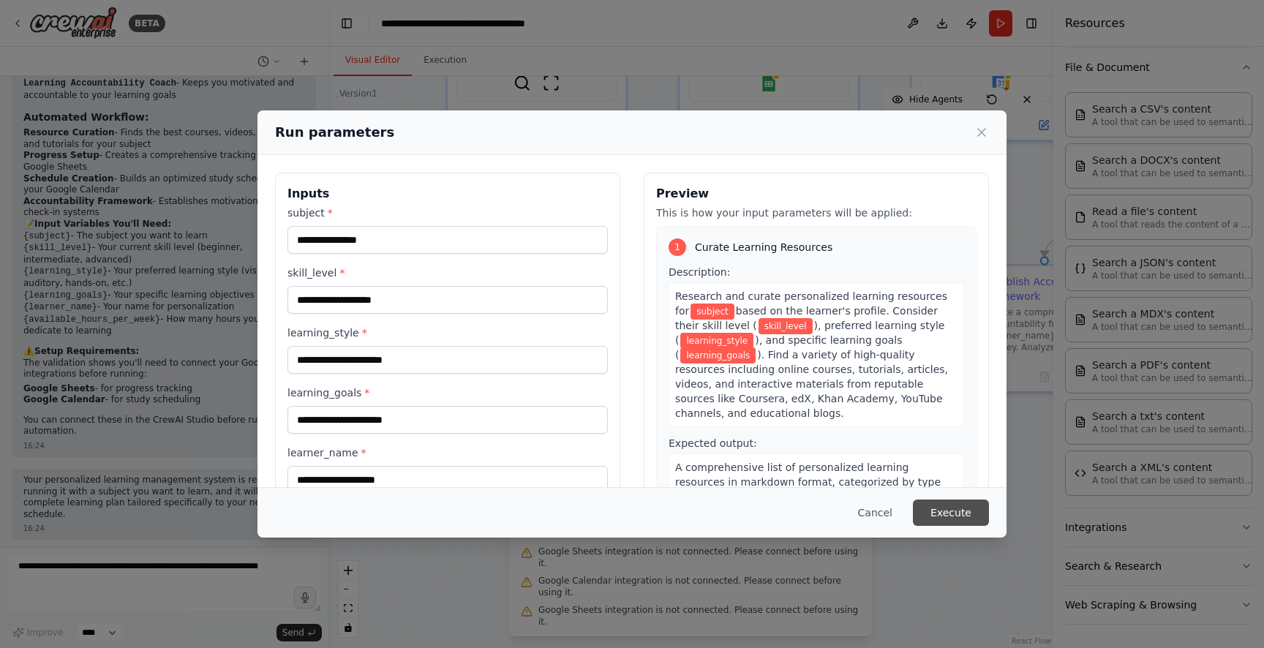
click at [951, 521] on button "Execute" at bounding box center [951, 512] width 76 height 26
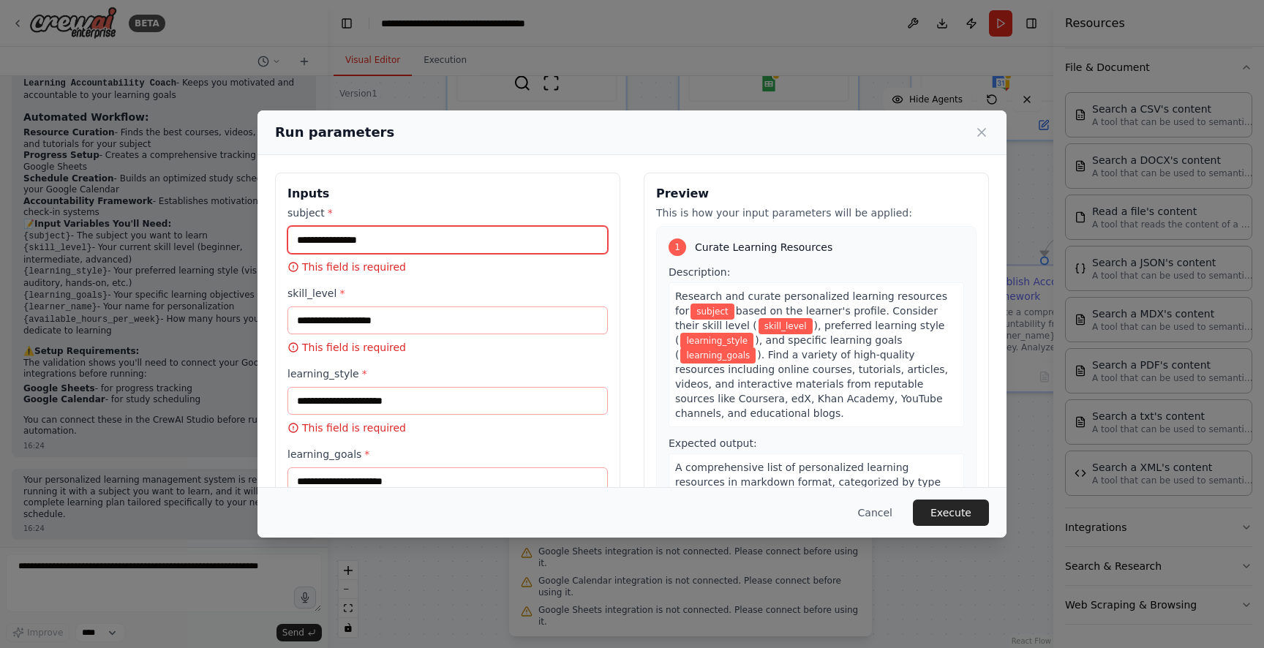
click at [418, 247] on input "subject *" at bounding box center [447, 240] width 320 height 28
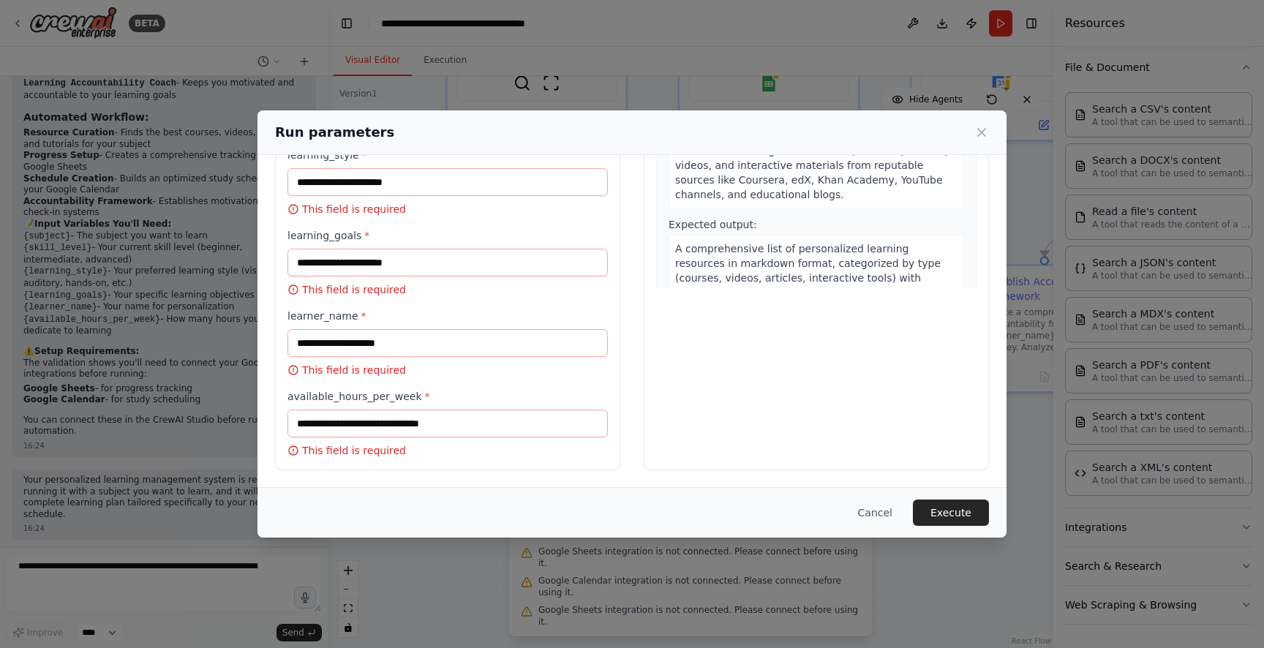
scroll to position [0, 0]
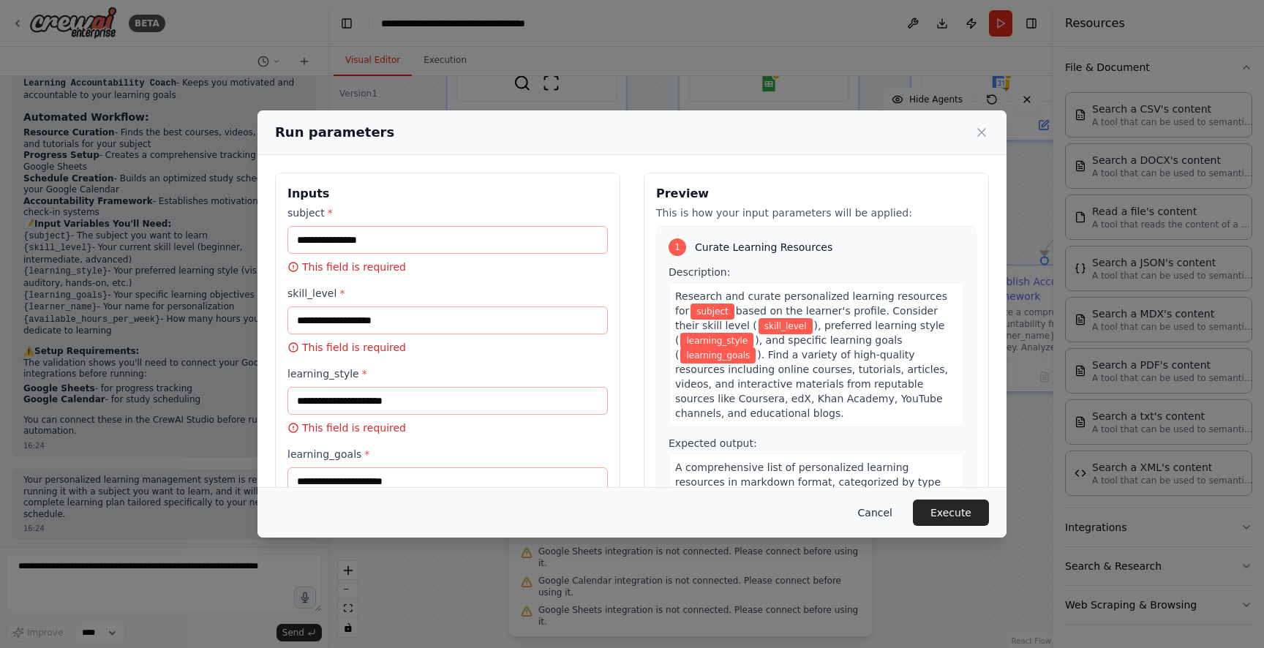
click at [870, 513] on button "Cancel" at bounding box center [875, 512] width 58 height 26
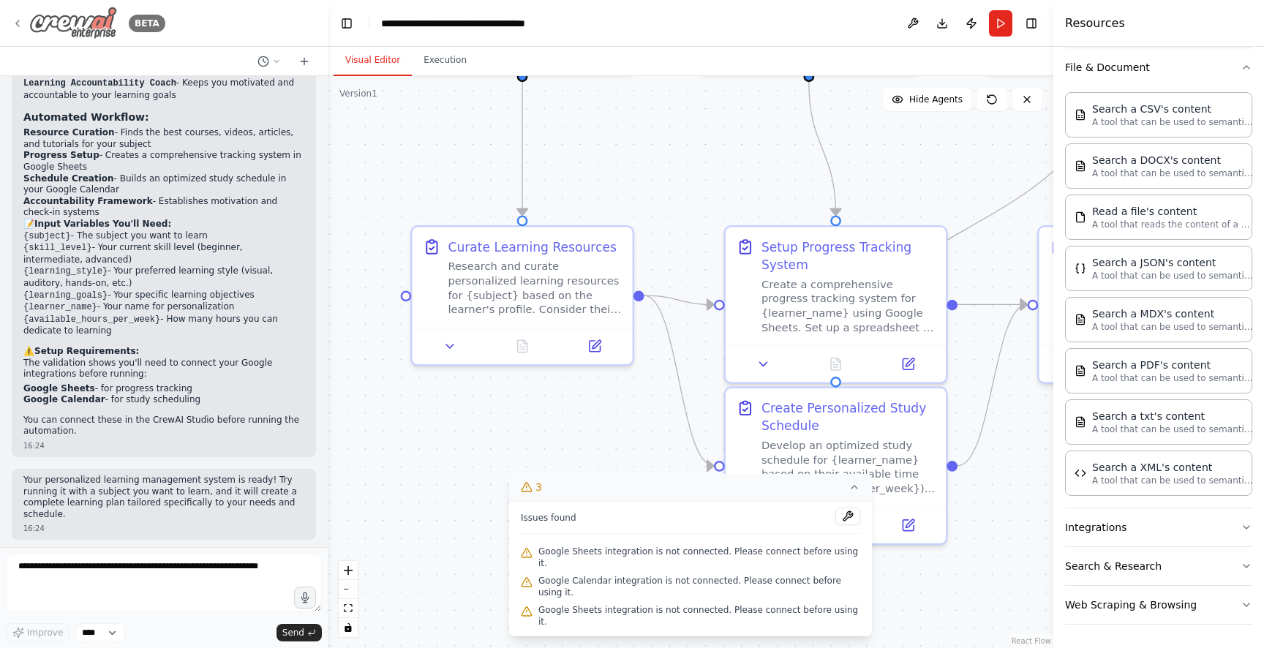
click at [93, 37] on img at bounding box center [73, 23] width 88 height 33
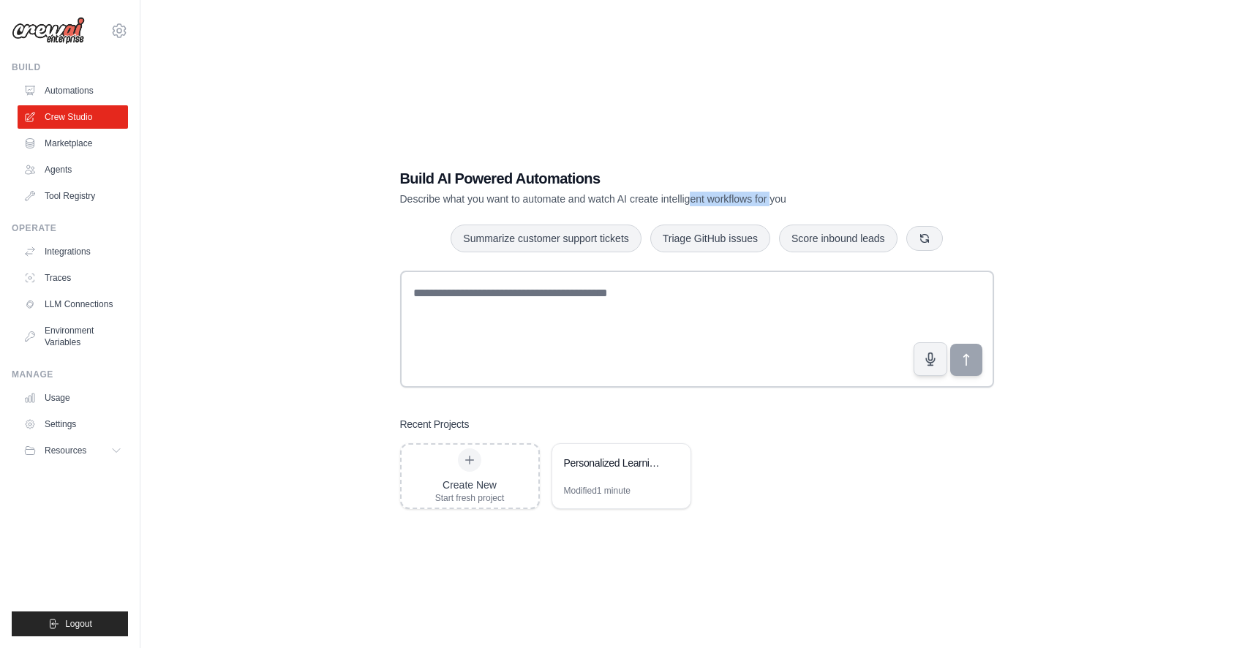
drag, startPoint x: 688, startPoint y: 195, endPoint x: 770, endPoint y: 200, distance: 82.1
click at [770, 200] on p "Describe what you want to automate and watch AI create intelligent workflows fo…" at bounding box center [645, 199] width 491 height 15
click at [69, 93] on link "Automations" at bounding box center [74, 90] width 110 height 23
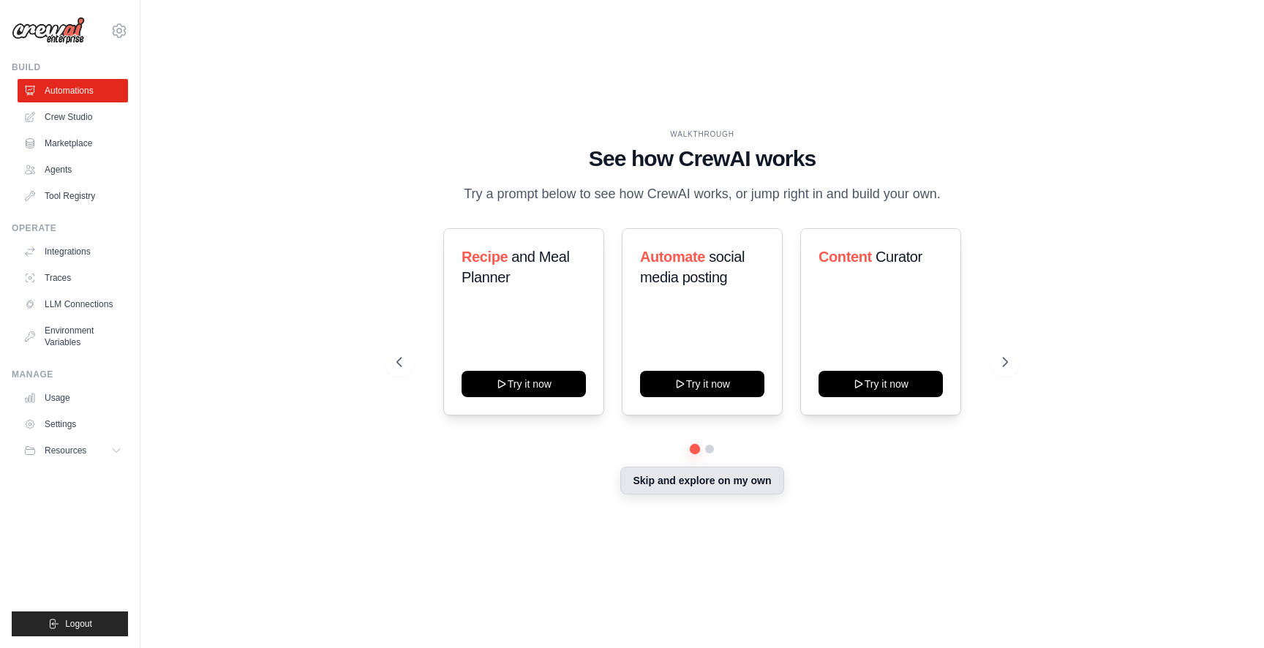
click at [689, 482] on button "Skip and explore on my own" at bounding box center [701, 481] width 163 height 28
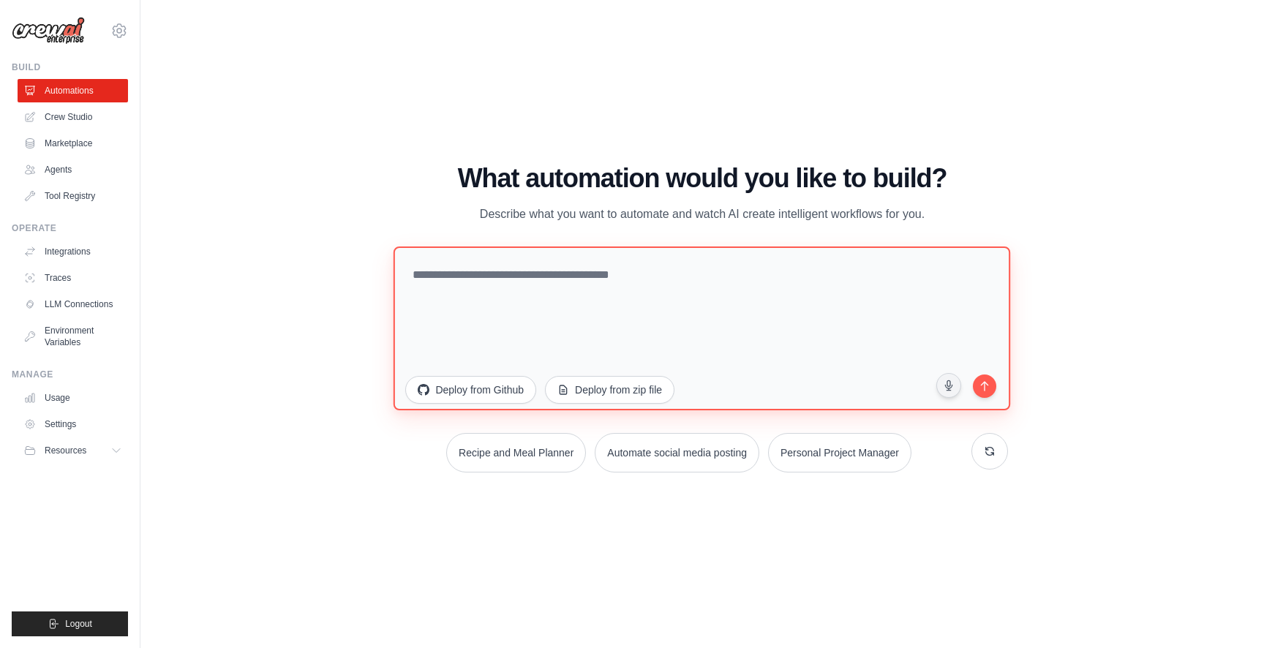
click at [508, 304] on textarea at bounding box center [701, 328] width 617 height 164
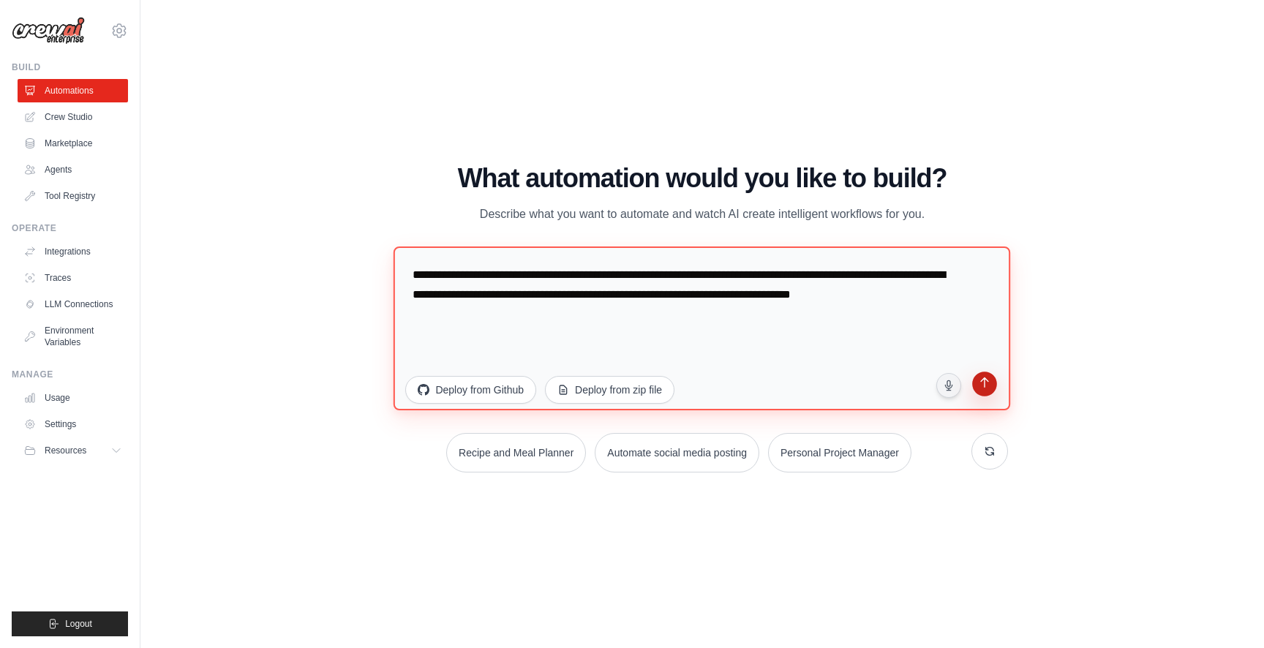
type textarea "**********"
click at [978, 381] on icon "submit" at bounding box center [984, 384] width 14 height 14
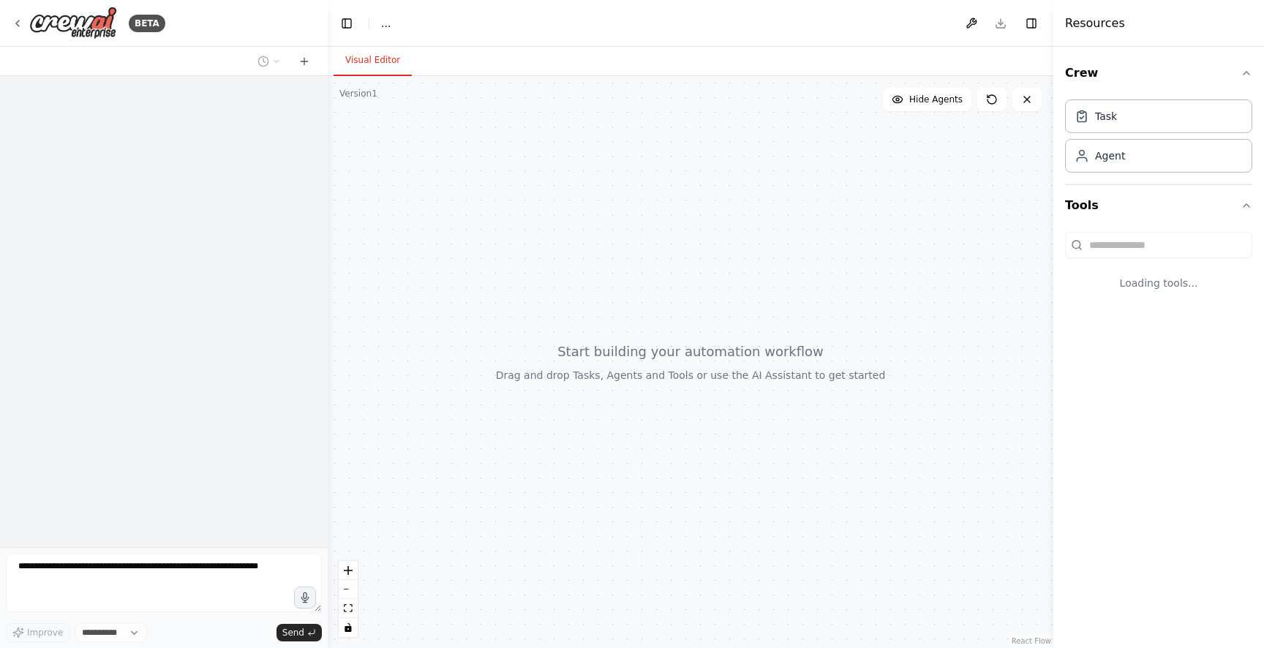
select select "****"
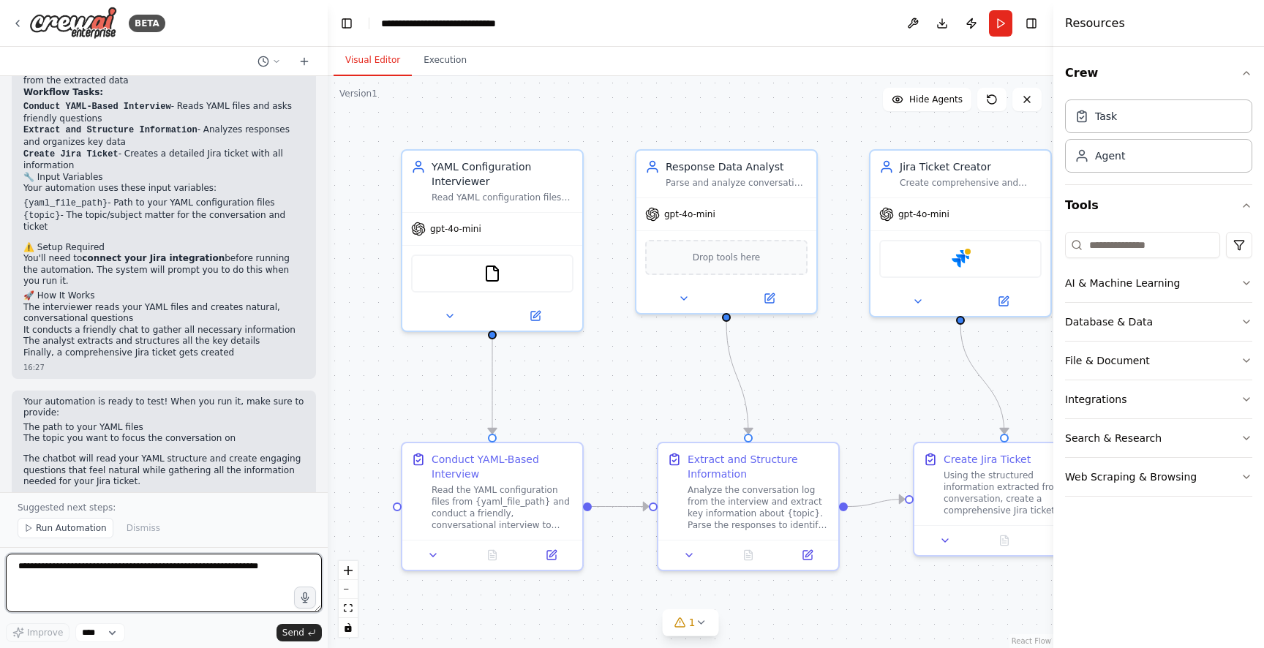
scroll to position [1289, 0]
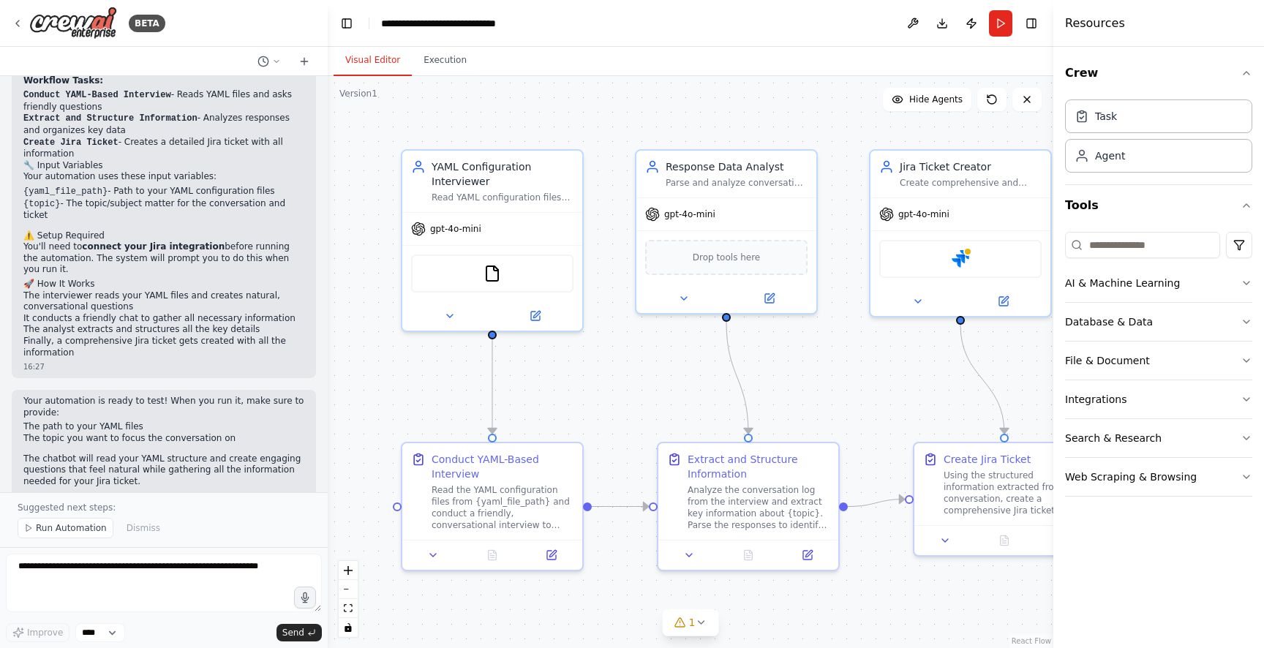
click at [48, 532] on span "Run Automation" at bounding box center [71, 528] width 71 height 12
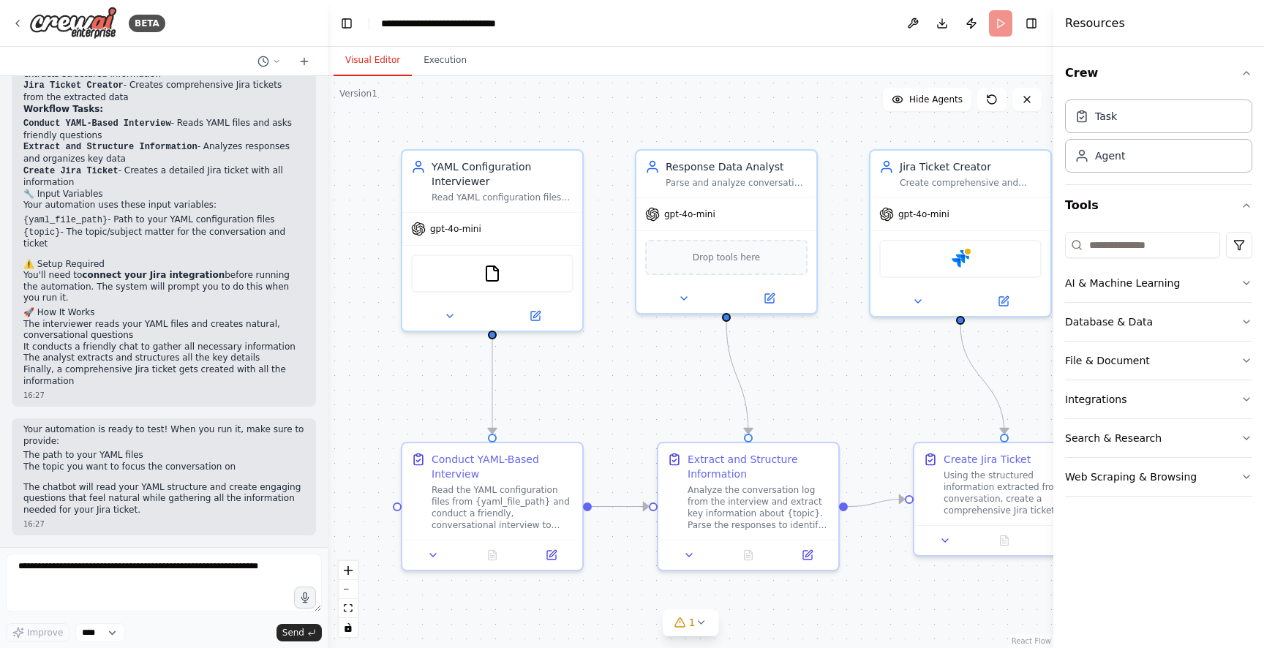
scroll to position [1234, 0]
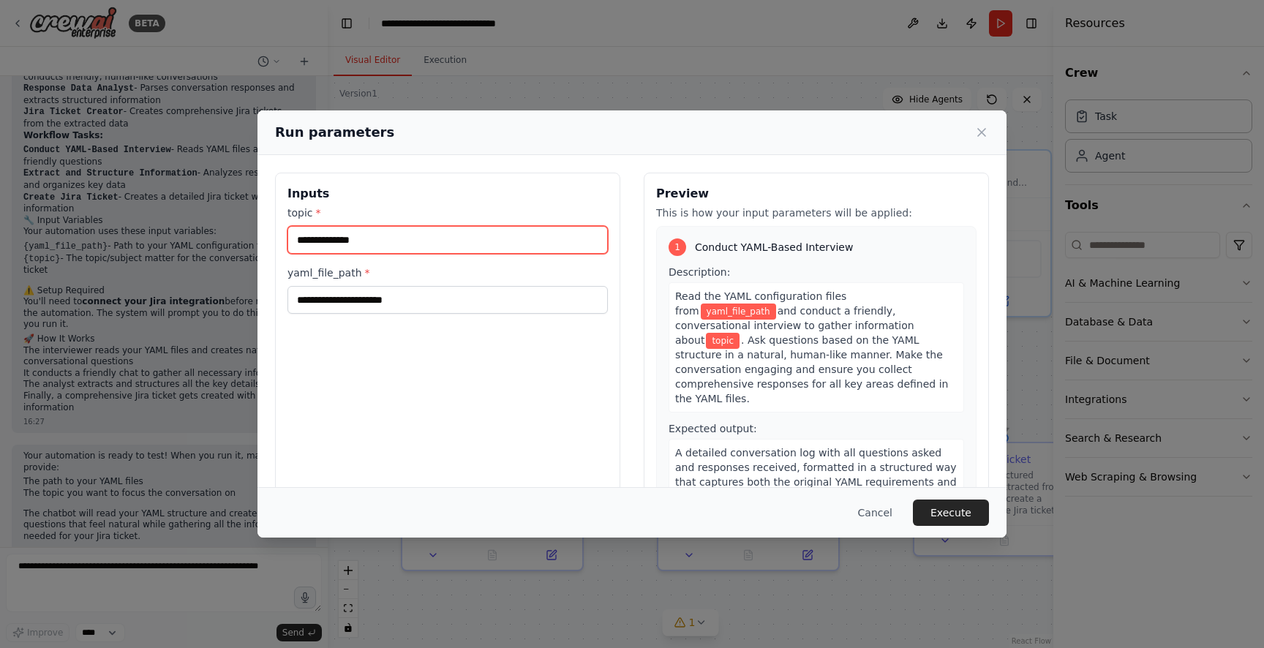
click at [353, 245] on input "topic *" at bounding box center [447, 240] width 320 height 28
click at [327, 216] on label "topic *" at bounding box center [447, 212] width 320 height 15
click at [327, 226] on input "topic *" at bounding box center [447, 240] width 320 height 28
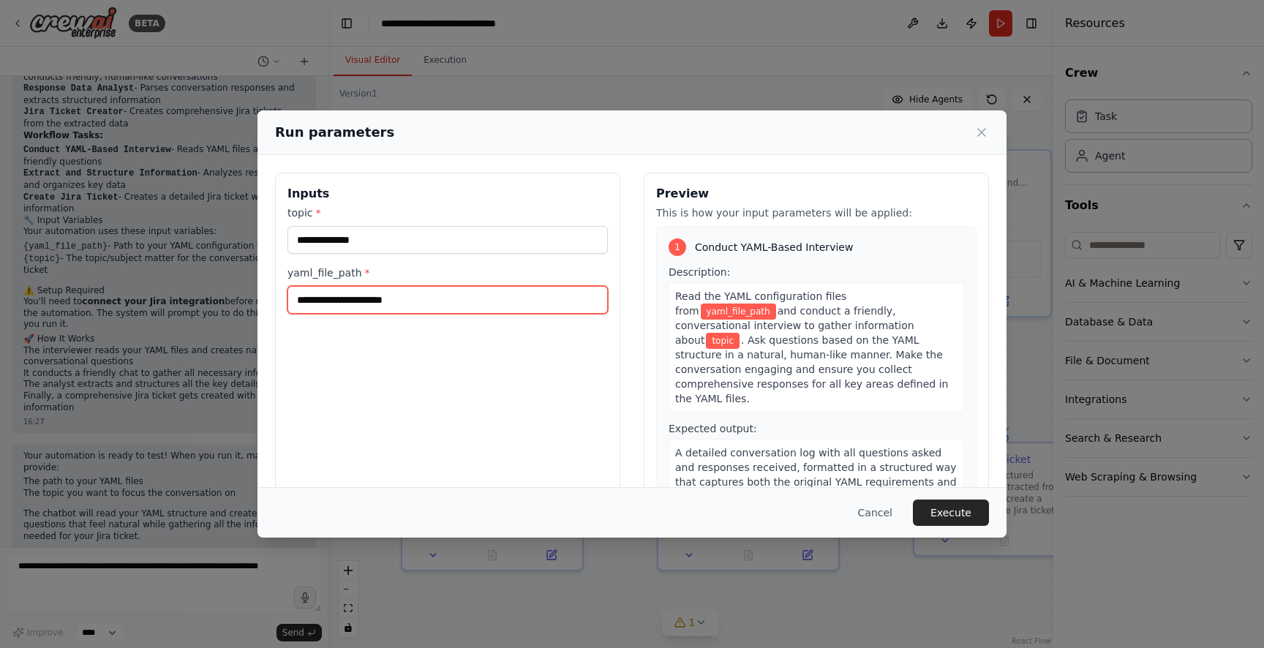
click at [485, 306] on input "yaml_file_path *" at bounding box center [447, 300] width 320 height 28
click at [848, 505] on div "Cancel Execute" at bounding box center [632, 512] width 714 height 26
click at [878, 509] on button "Cancel" at bounding box center [875, 512] width 58 height 26
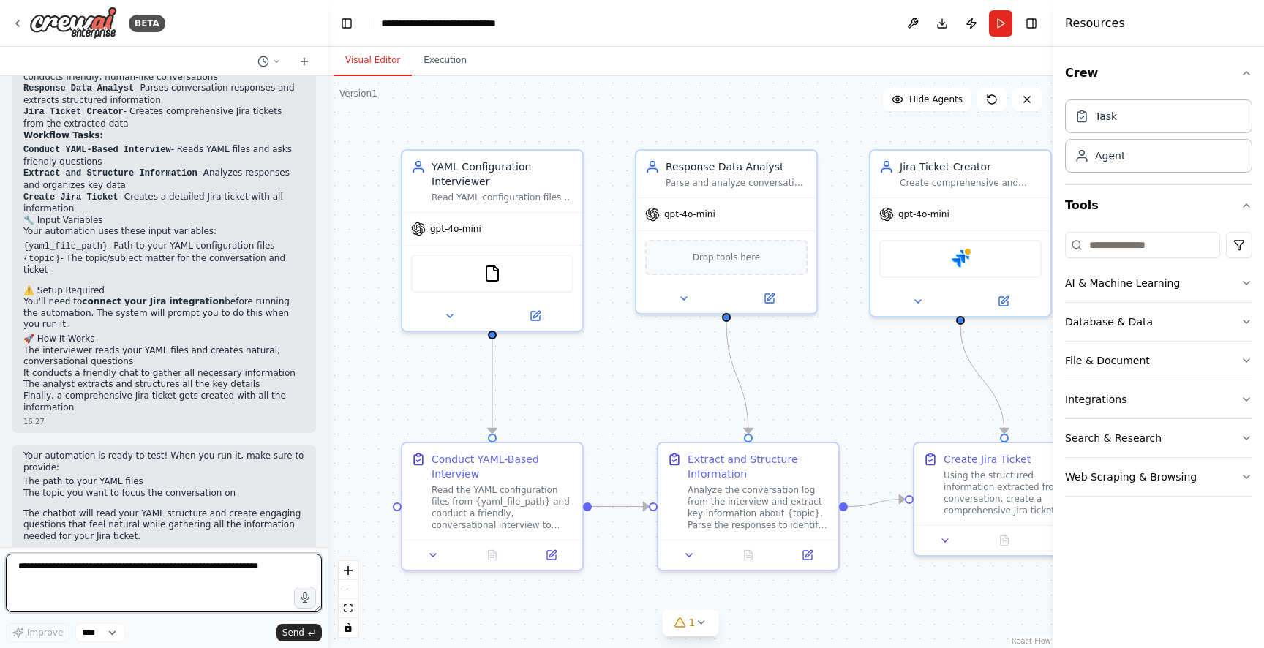
click at [170, 571] on textarea at bounding box center [164, 583] width 316 height 59
paste textarea "**********"
type textarea "**********"
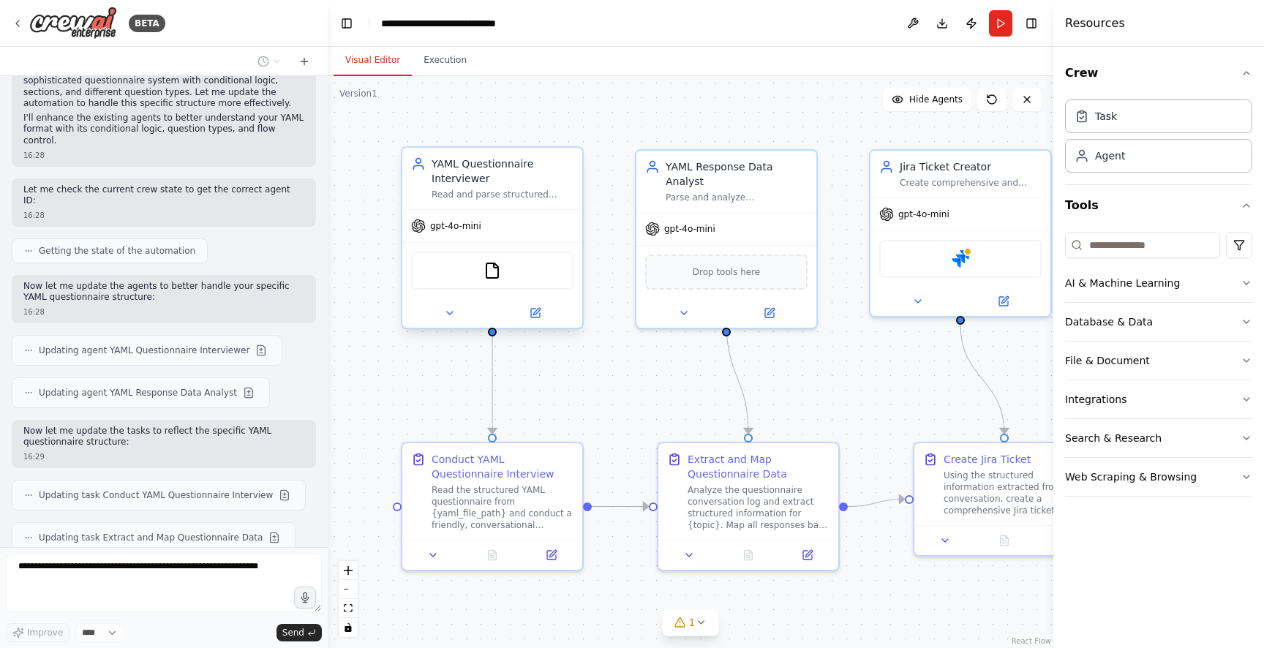
scroll to position [2725, 0]
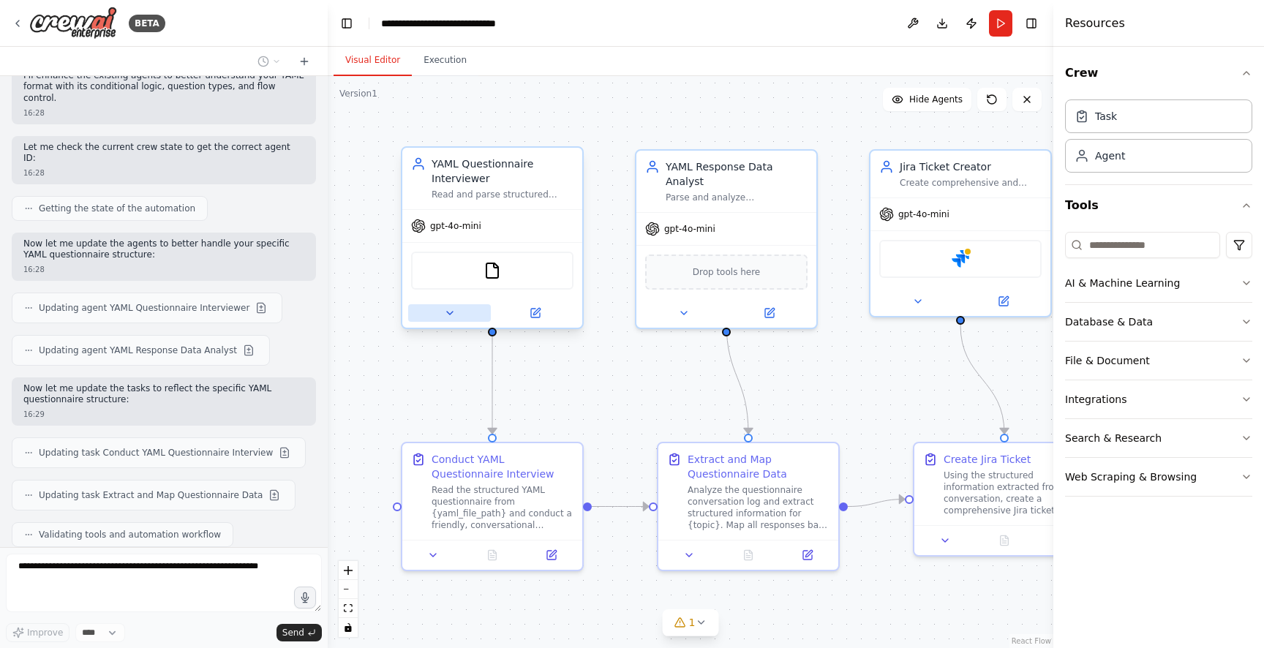
click at [451, 312] on icon at bounding box center [450, 313] width 6 height 3
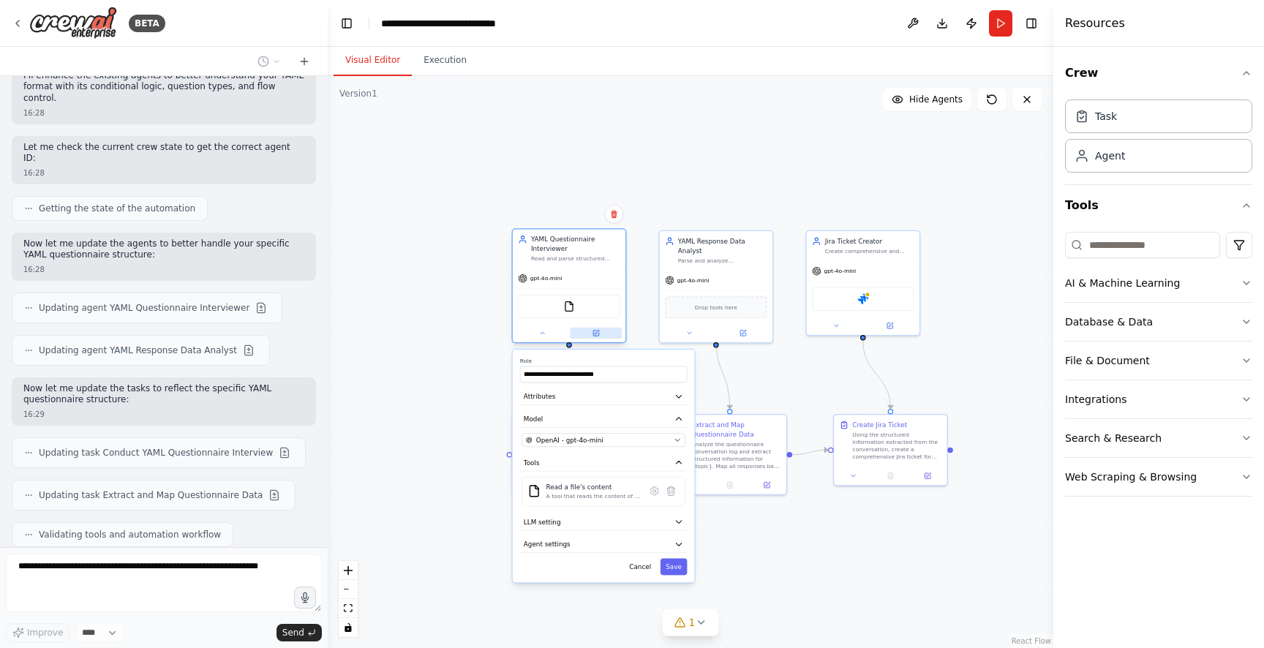
click at [603, 333] on button at bounding box center [596, 333] width 52 height 11
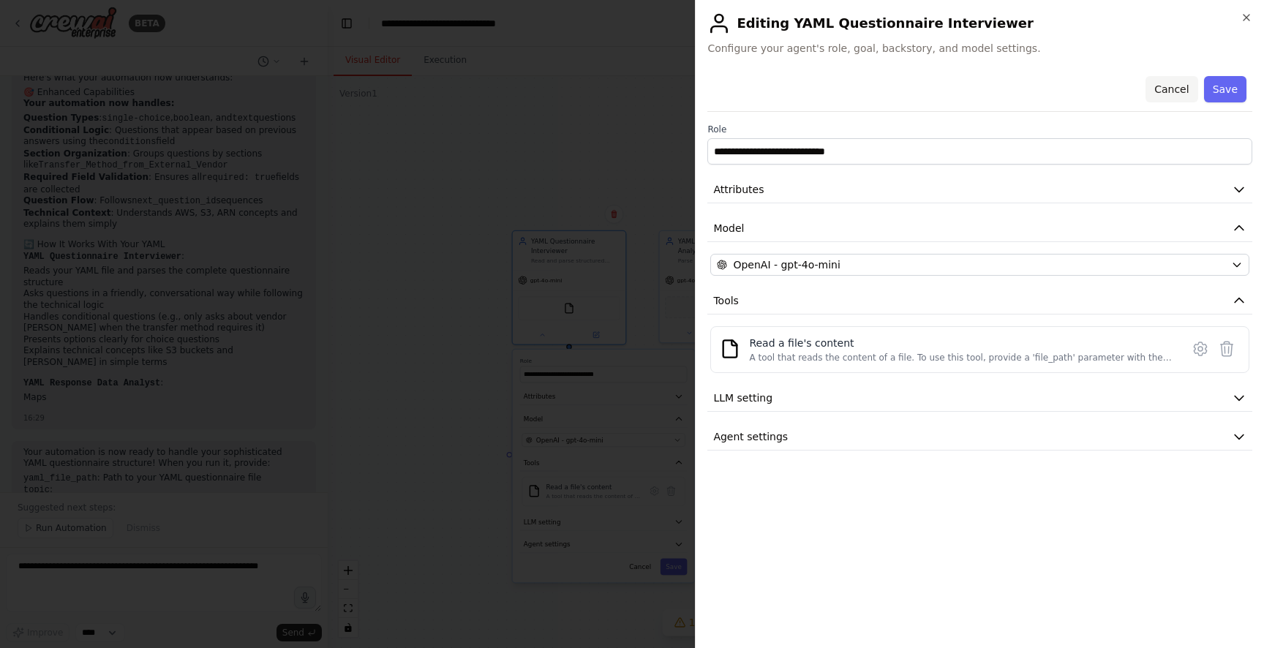
click at [1177, 95] on button "Cancel" at bounding box center [1171, 89] width 52 height 26
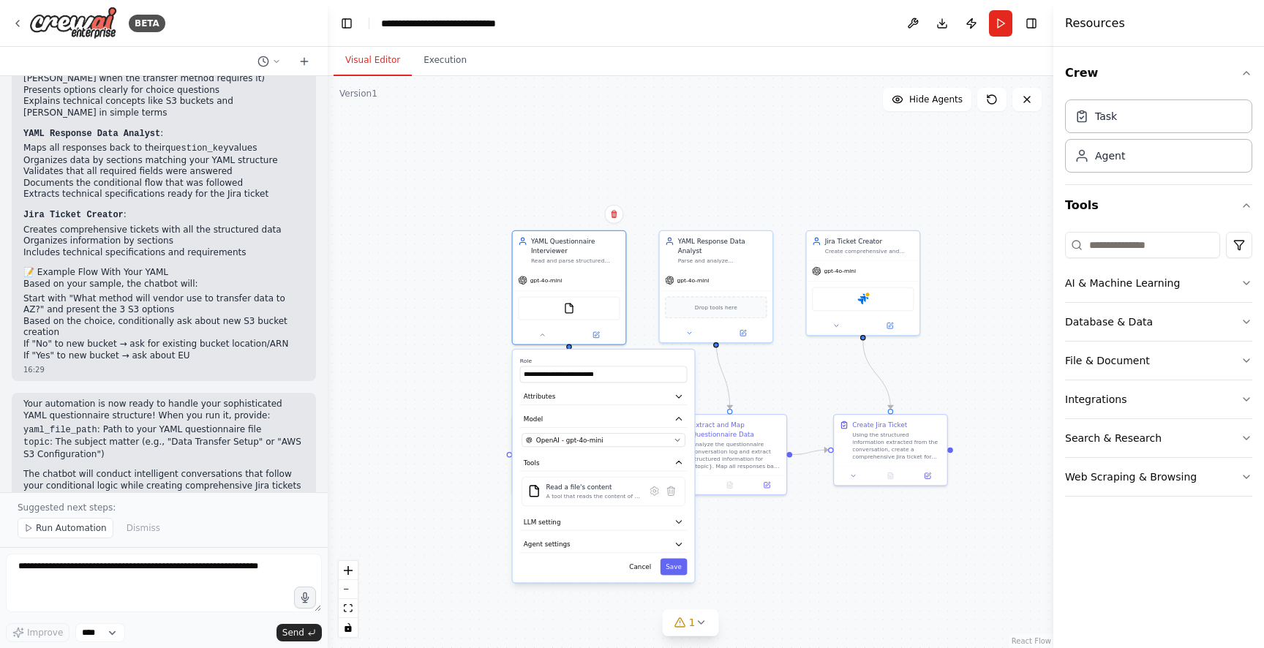
click at [777, 531] on div ".deletable-edge-delete-btn { width: 20px; height: 20px; border: 0px solid #ffff…" at bounding box center [690, 362] width 725 height 572
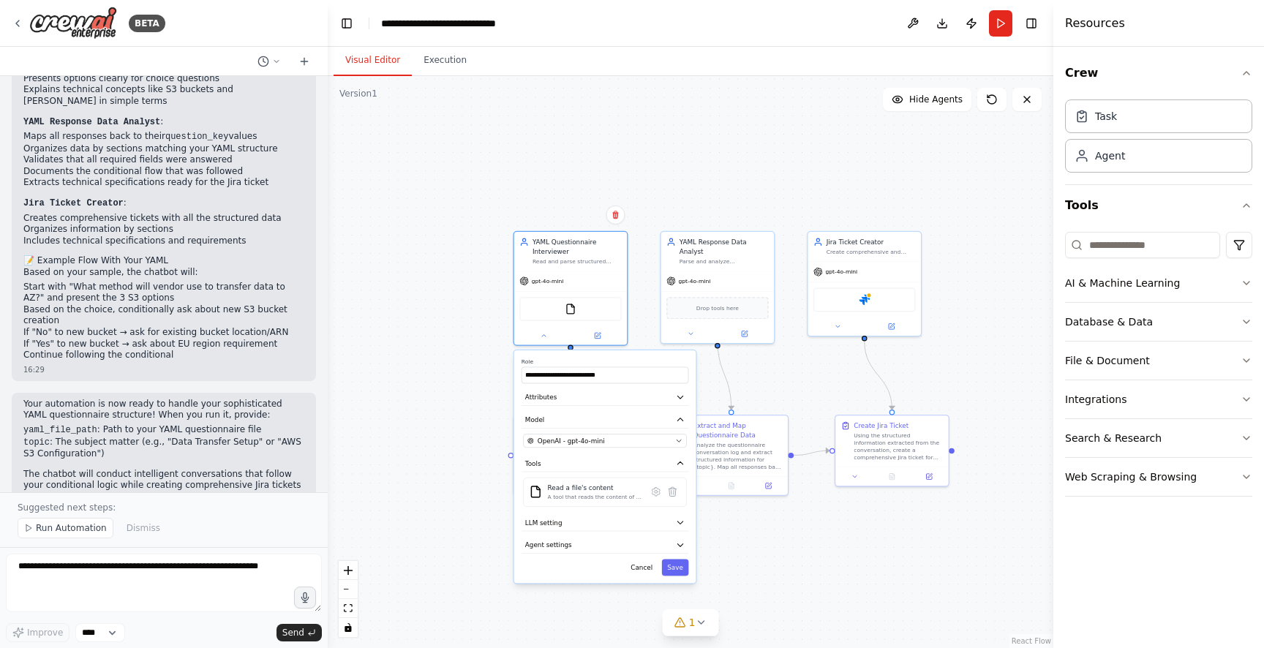
scroll to position [3512, 0]
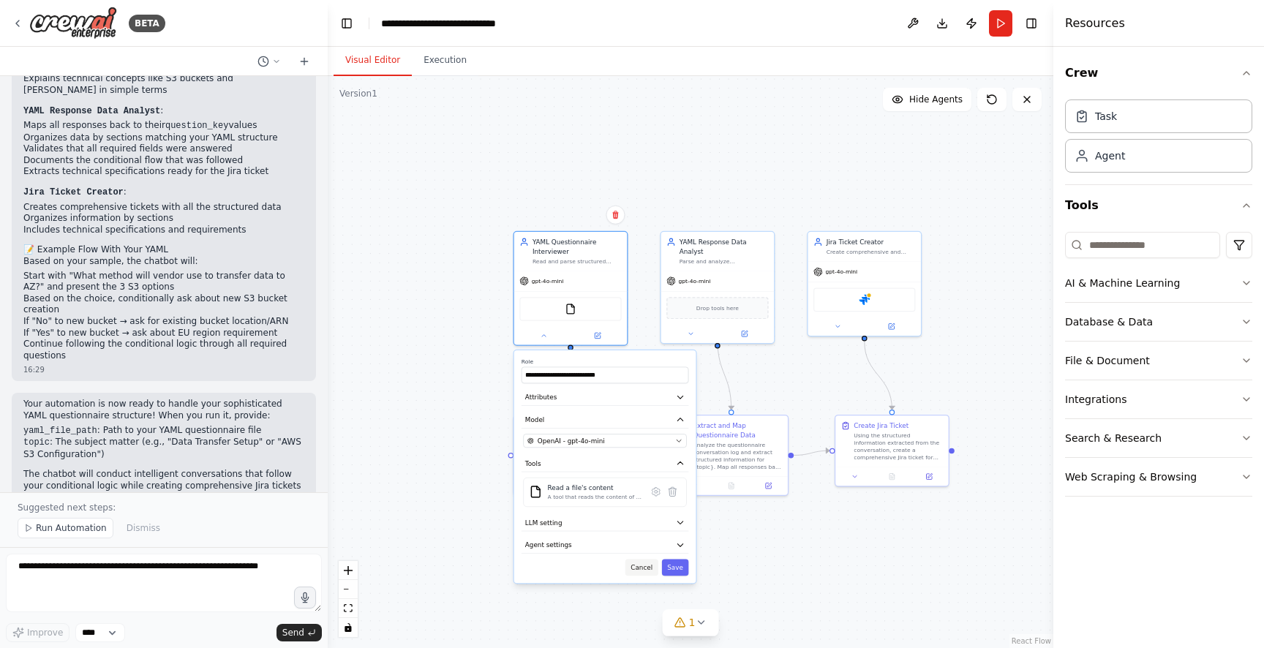
click at [644, 574] on button "Cancel" at bounding box center [641, 567] width 33 height 17
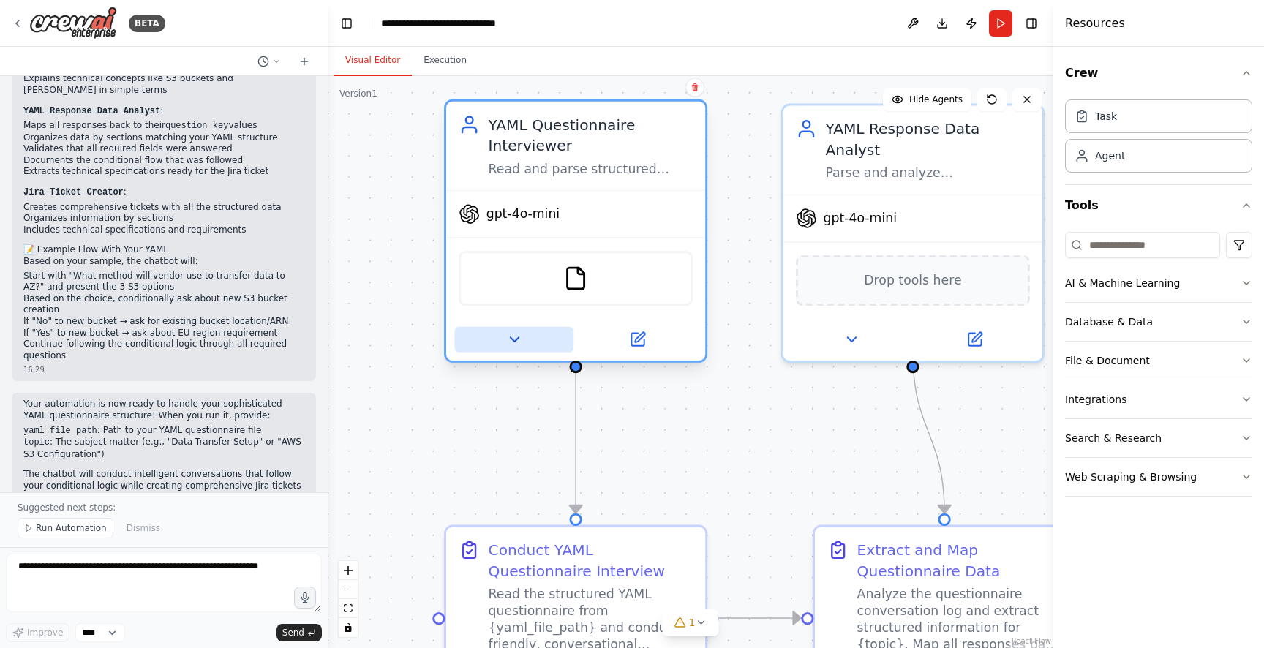
click at [524, 336] on button at bounding box center [513, 340] width 119 height 26
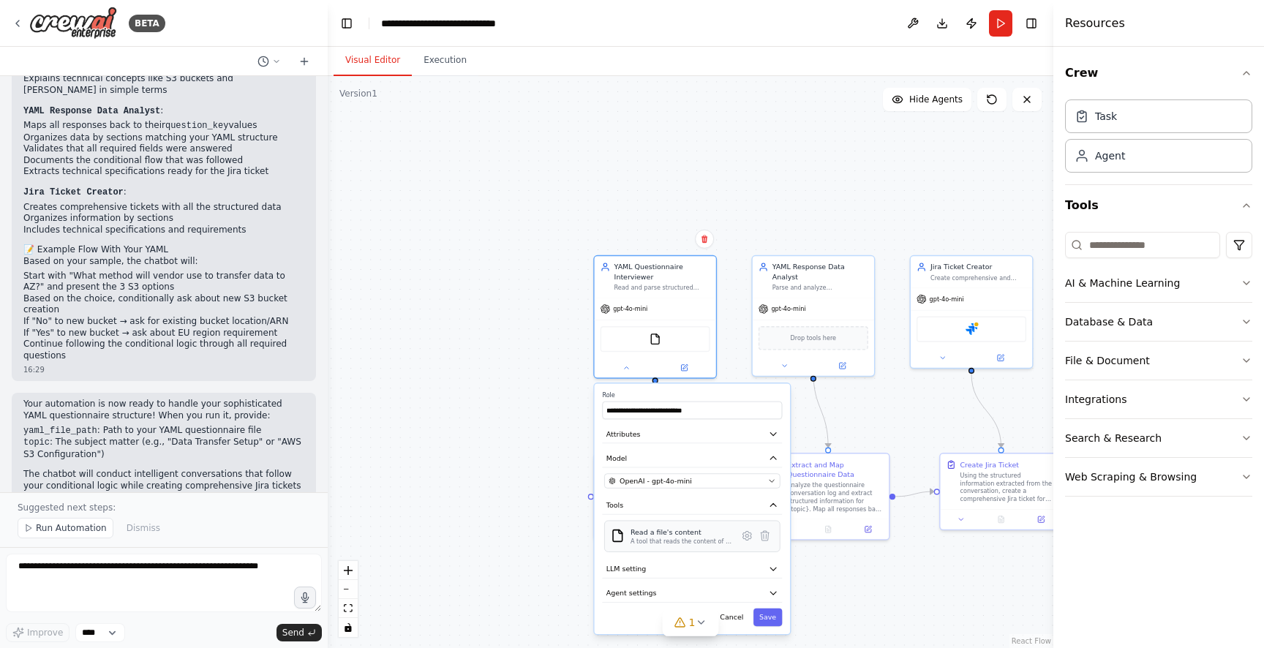
click at [683, 548] on div "Read a file's content A tool that reads the content of a file. To use this tool…" at bounding box center [692, 536] width 176 height 31
click at [669, 573] on button "LLM setting" at bounding box center [692, 569] width 180 height 18
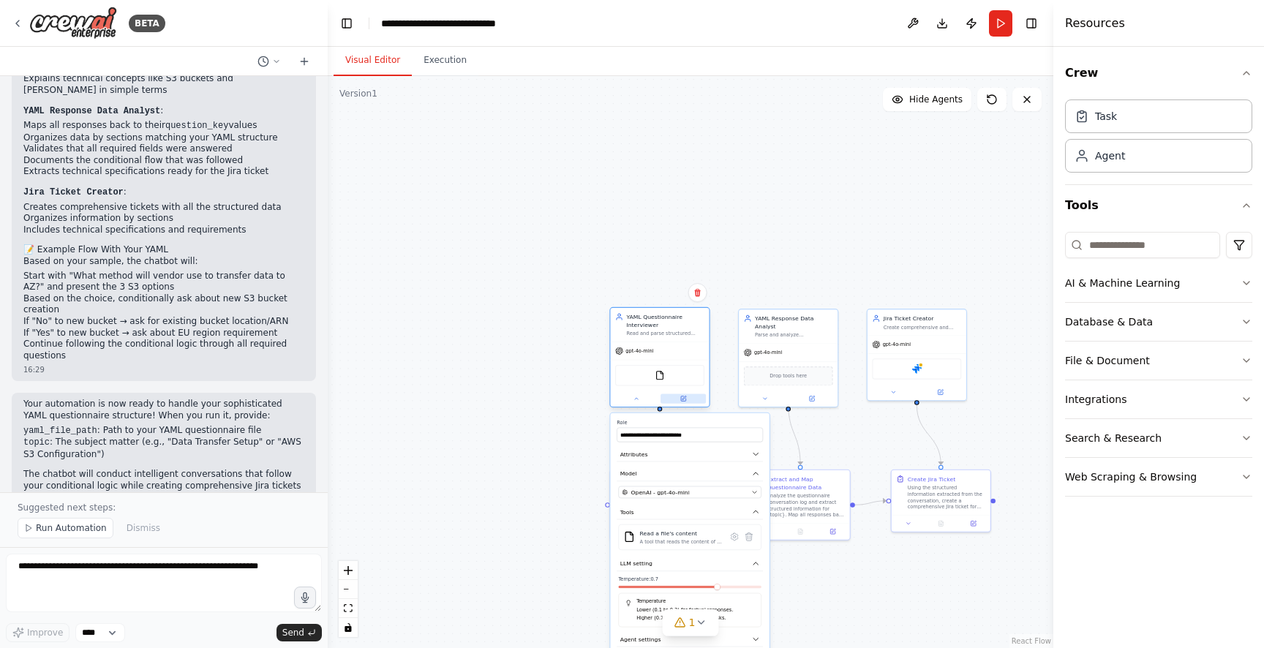
click at [685, 399] on icon at bounding box center [683, 398] width 5 height 5
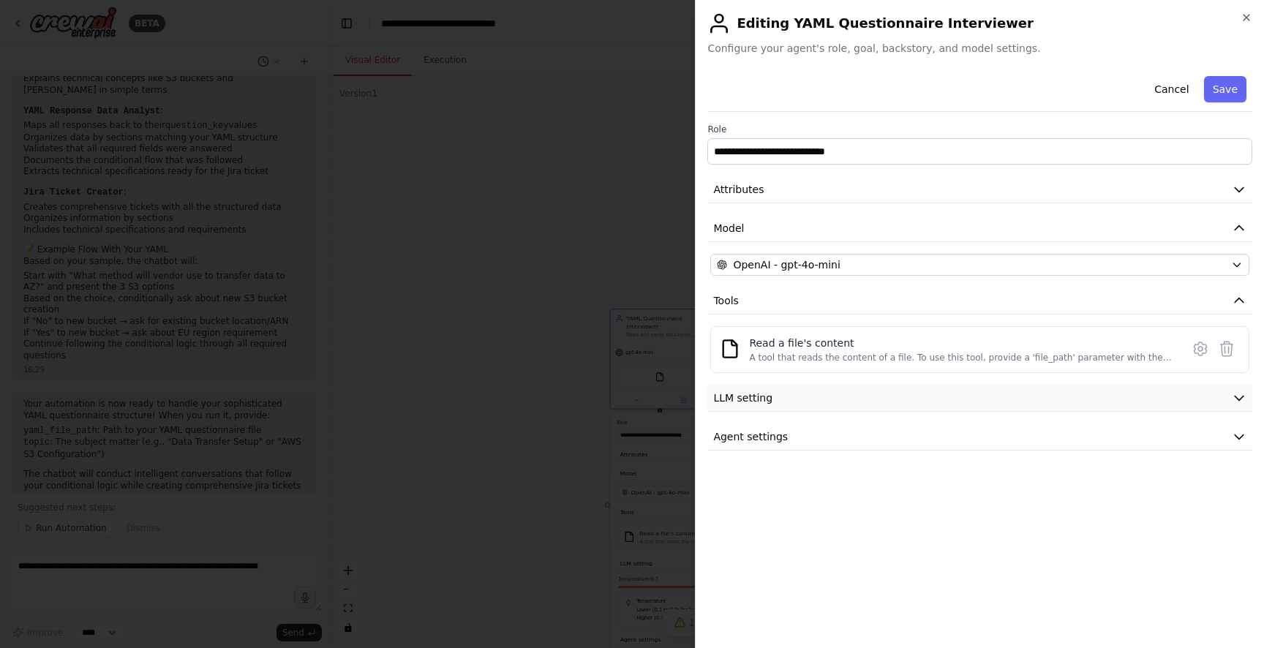
click at [757, 407] on button "LLM setting" at bounding box center [979, 398] width 545 height 27
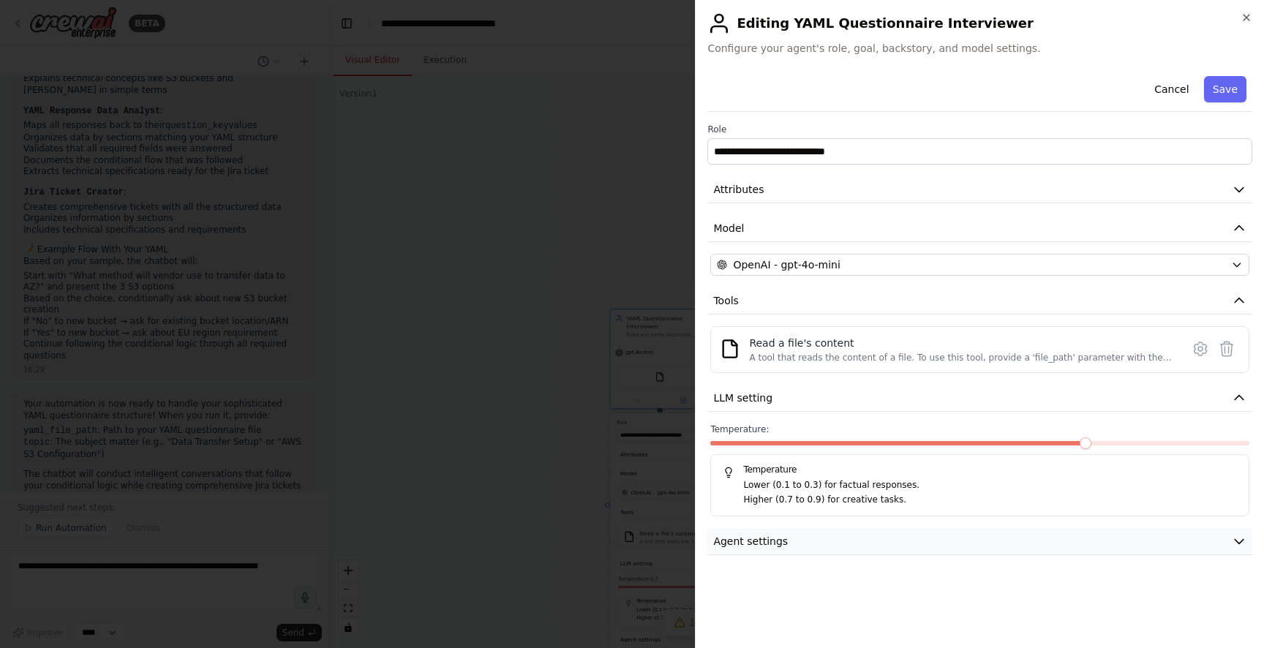
click at [774, 534] on span "Agent settings" at bounding box center [750, 541] width 75 height 15
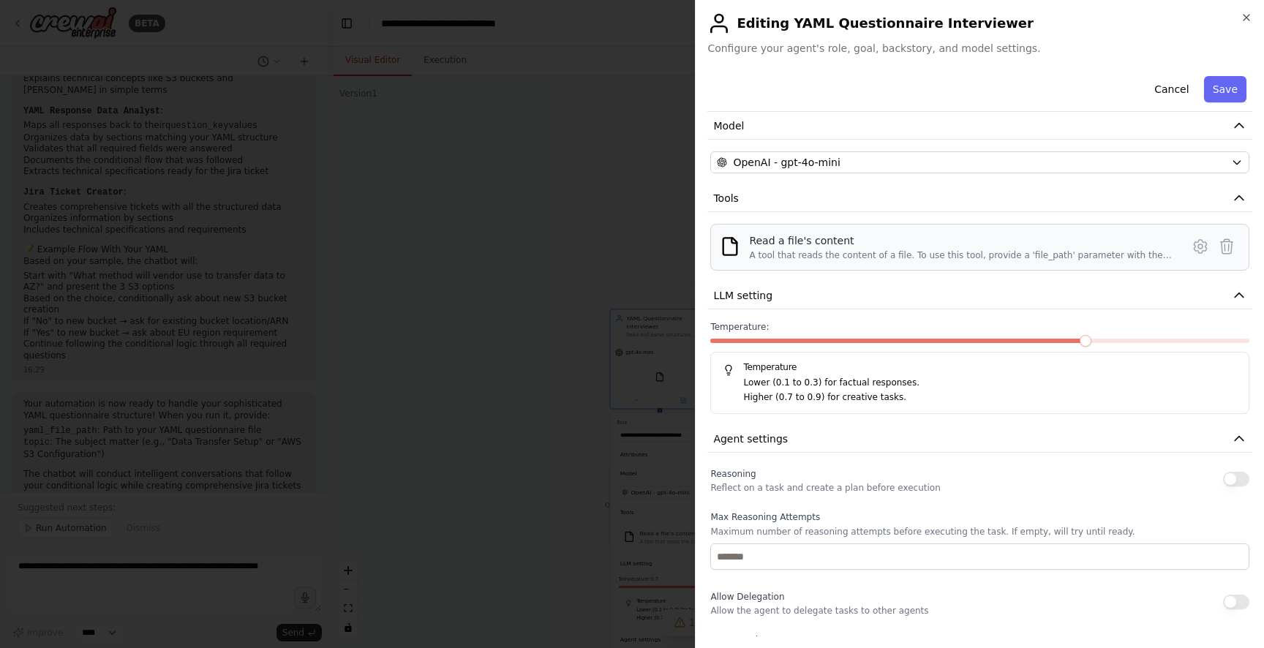
scroll to position [0, 0]
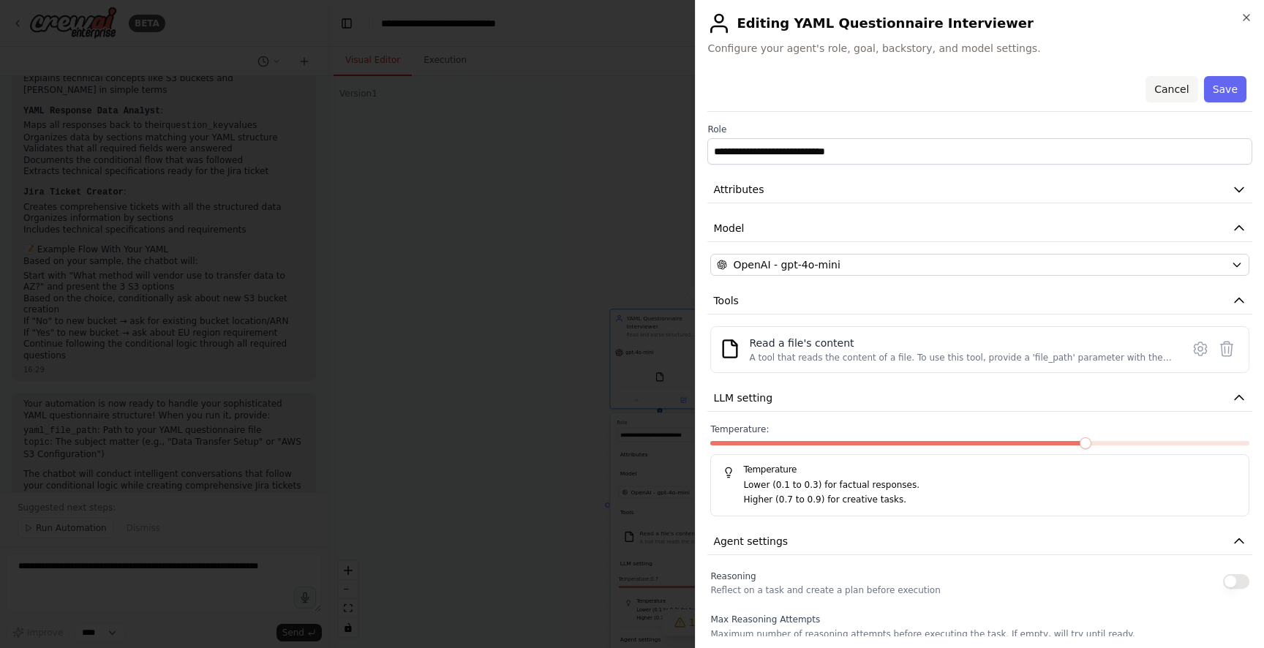
click at [1146, 90] on button "Cancel" at bounding box center [1171, 89] width 52 height 26
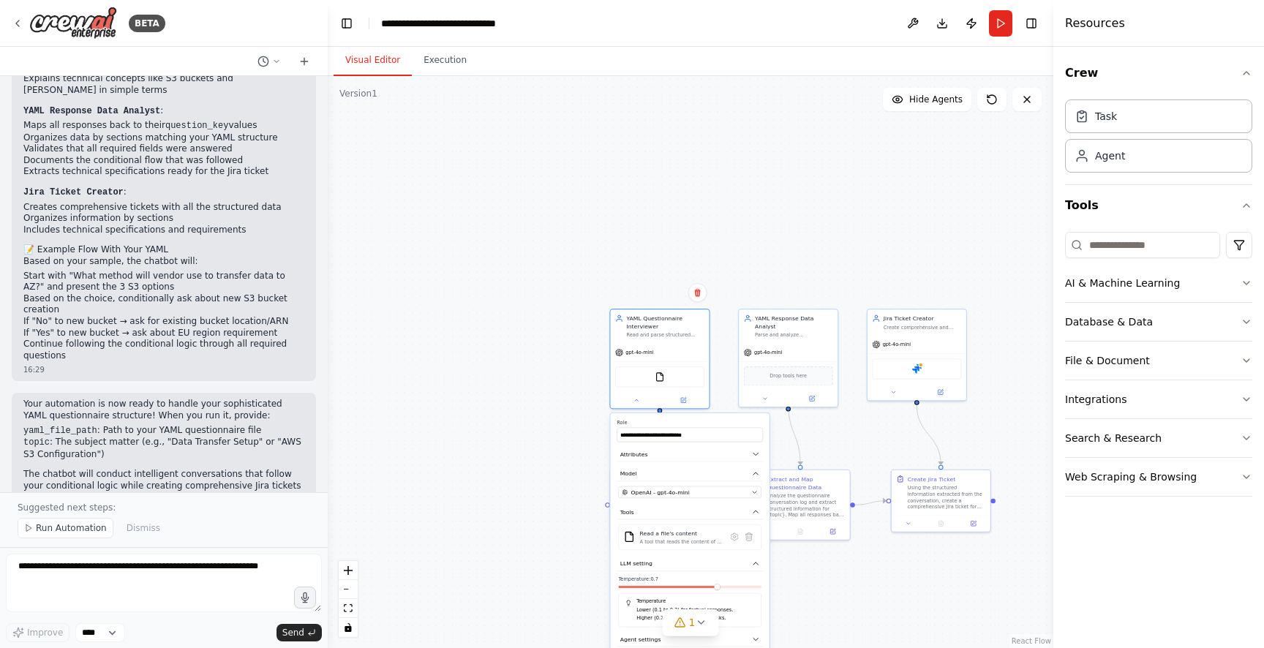
click at [731, 227] on div ".deletable-edge-delete-btn { width: 20px; height: 20px; border: 0px solid #ffff…" at bounding box center [690, 362] width 725 height 572
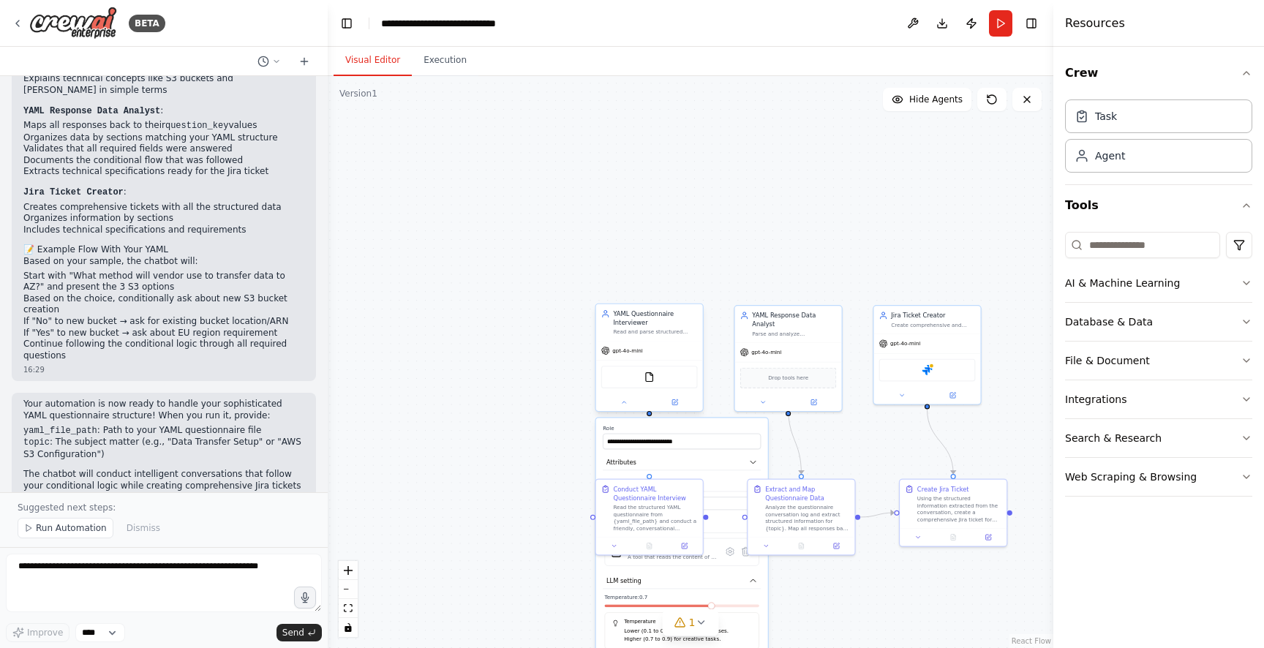
click at [633, 407] on div at bounding box center [649, 402] width 107 height 18
click at [621, 403] on icon at bounding box center [623, 402] width 7 height 7
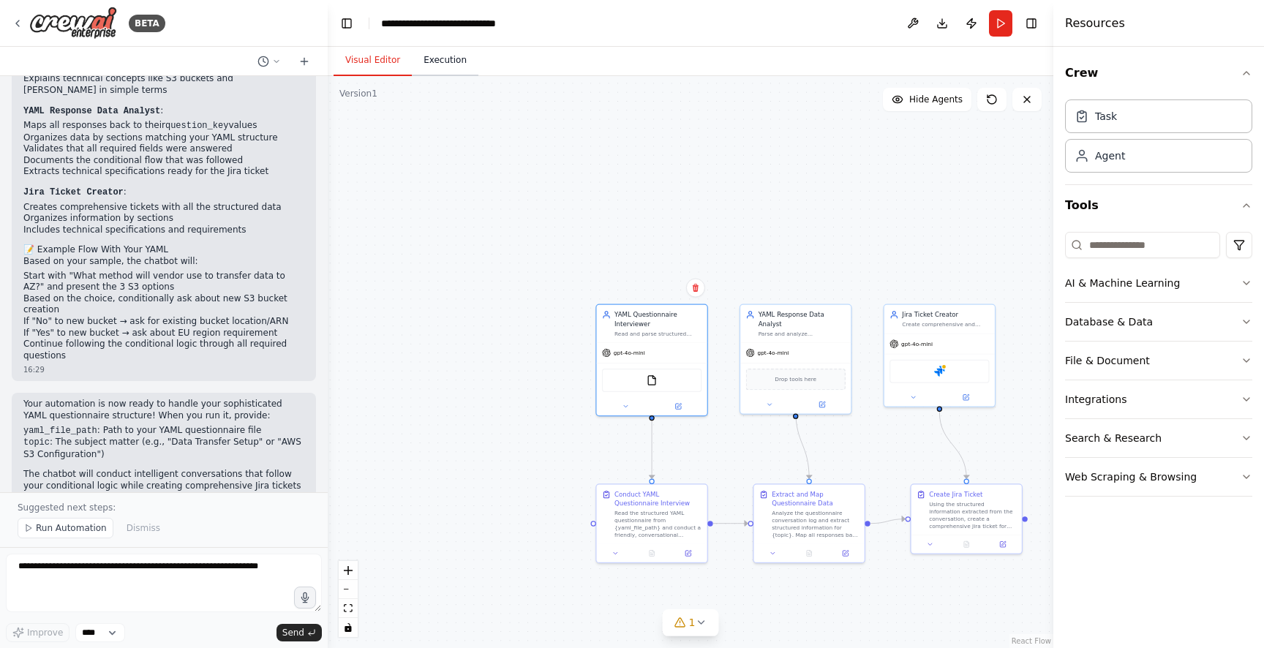
click at [453, 72] on button "Execution" at bounding box center [445, 60] width 67 height 31
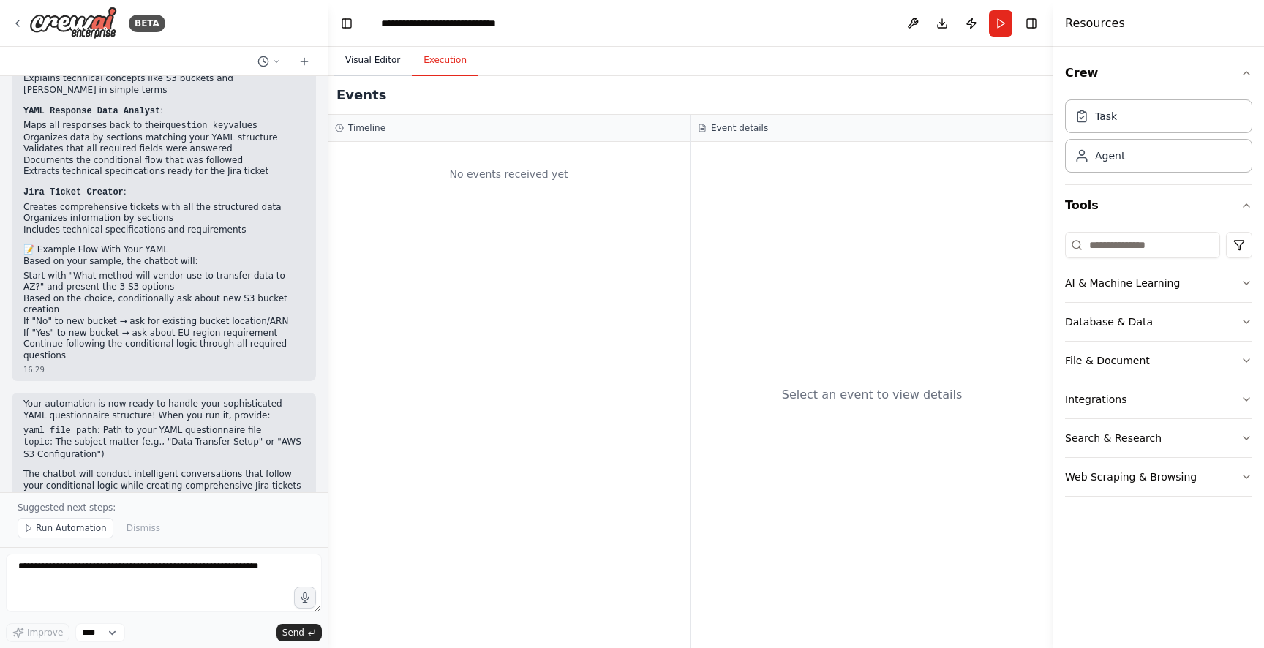
click at [386, 66] on button "Visual Editor" at bounding box center [372, 60] width 78 height 31
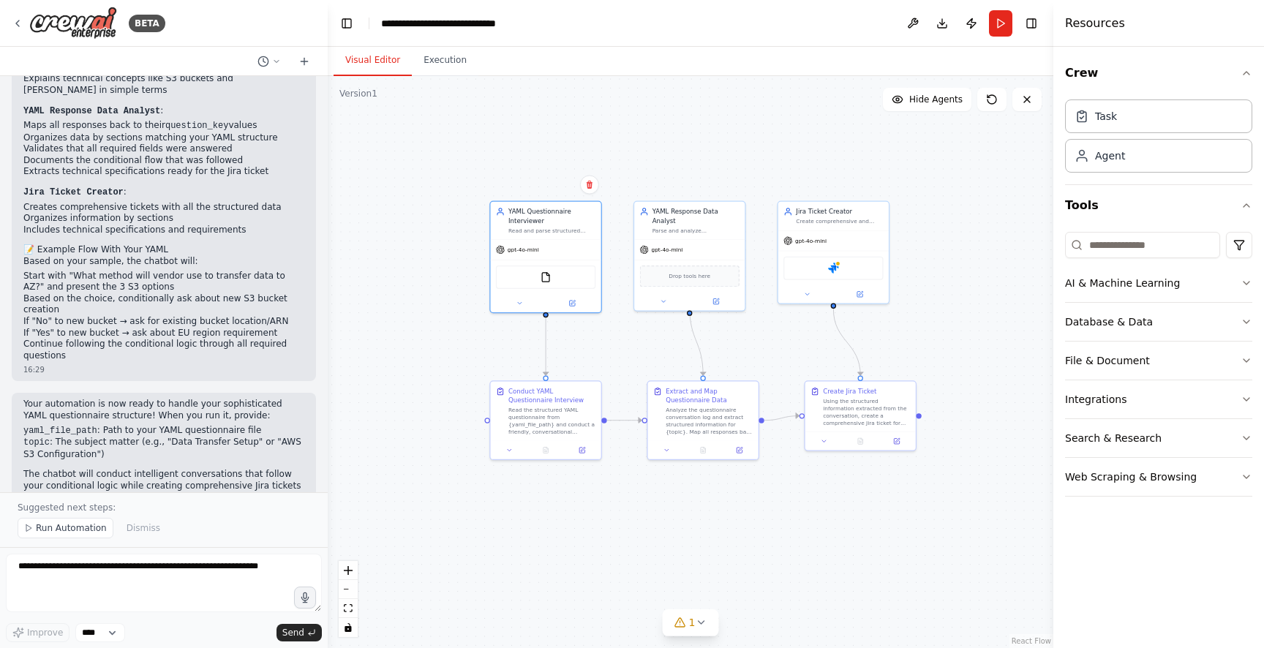
drag, startPoint x: 1035, startPoint y: 442, endPoint x: 934, endPoint y: 344, distance: 140.7
click at [934, 344] on div ".deletable-edge-delete-btn { width: 20px; height: 20px; border: 0px solid #ffff…" at bounding box center [690, 362] width 725 height 572
click at [907, 29] on button at bounding box center [912, 23] width 23 height 26
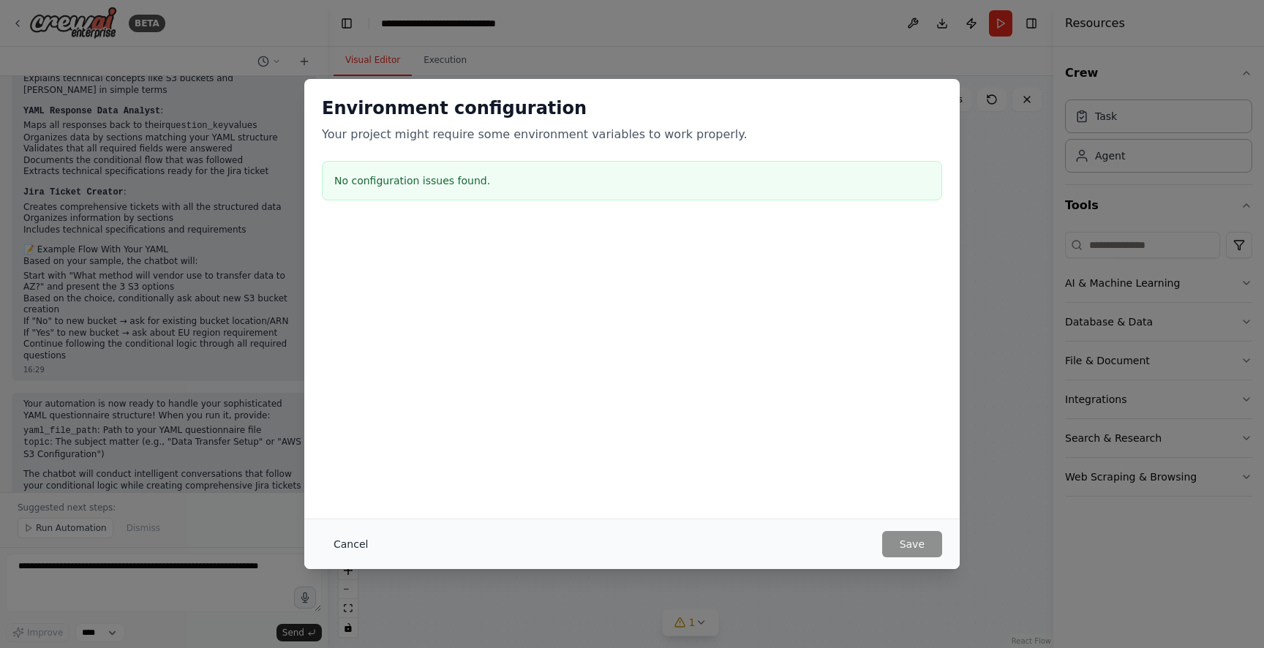
click at [336, 537] on button "Cancel" at bounding box center [351, 544] width 58 height 26
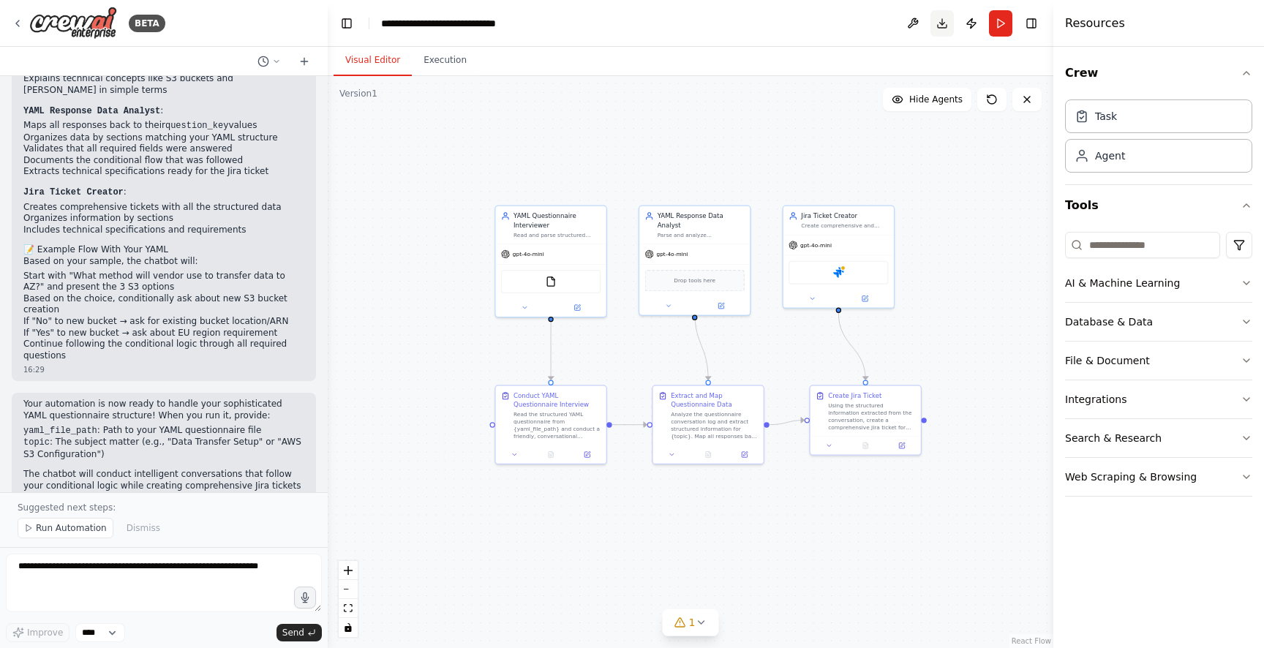
click at [944, 25] on button "Download" at bounding box center [941, 23] width 23 height 26
